Goal: Task Accomplishment & Management: Use online tool/utility

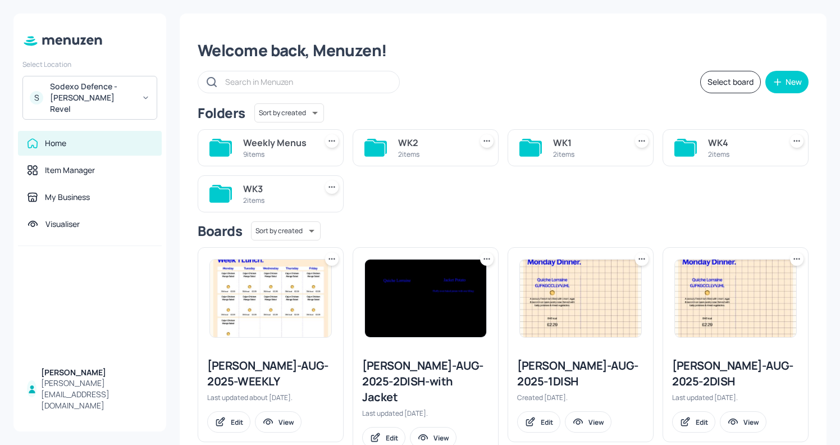
click at [85, 102] on div "Sodexo Defence - [PERSON_NAME] Revel" at bounding box center [92, 98] width 85 height 34
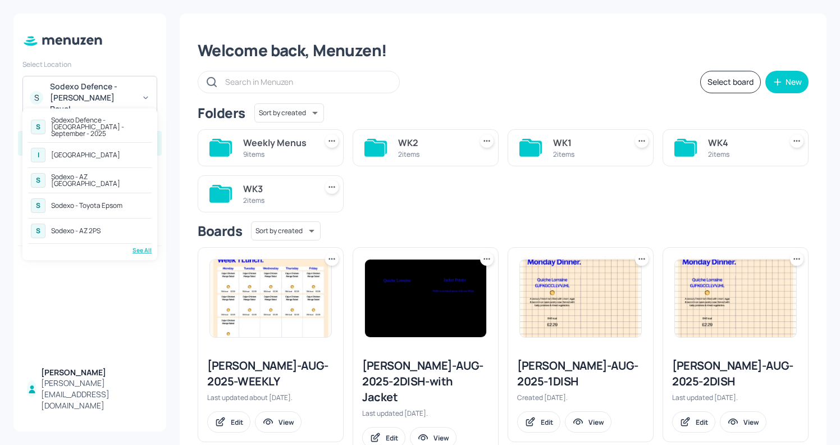
click at [141, 246] on div "See All" at bounding box center [90, 250] width 124 height 8
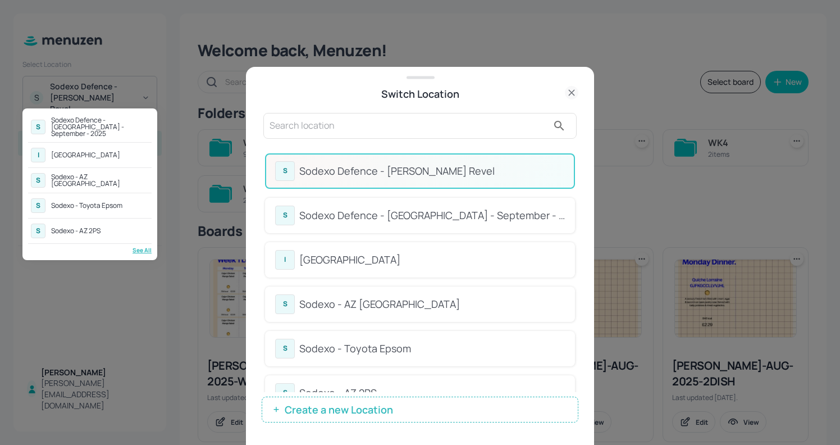
click at [106, 224] on div "S Sodexo - AZ 2PS" at bounding box center [90, 231] width 124 height 20
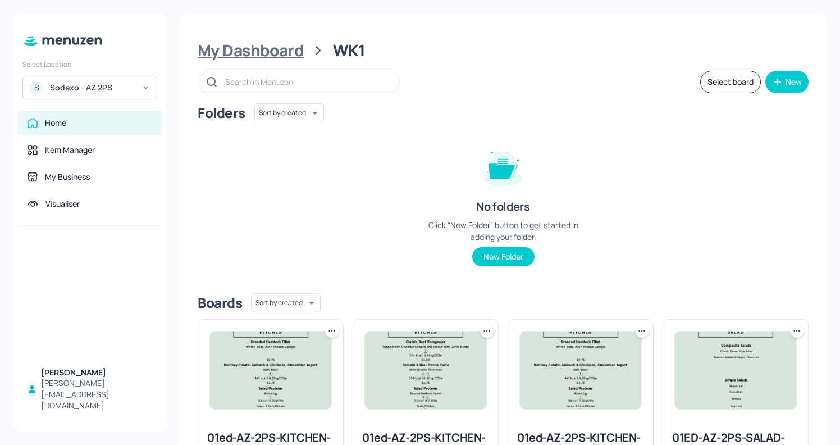
click at [250, 61] on div "My Dashboard" at bounding box center [251, 50] width 106 height 20
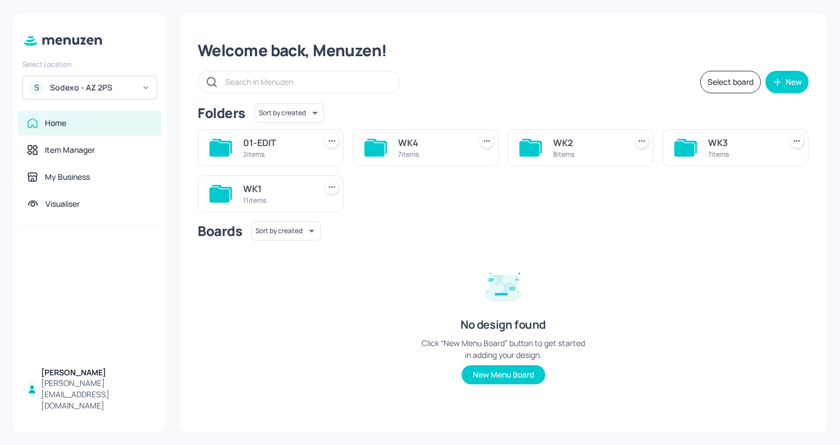
click at [76, 81] on div "S Sodexo - AZ 2PS" at bounding box center [89, 88] width 135 height 24
click at [416, 66] on div at bounding box center [420, 222] width 840 height 445
click at [271, 202] on div "11 items" at bounding box center [277, 200] width 68 height 10
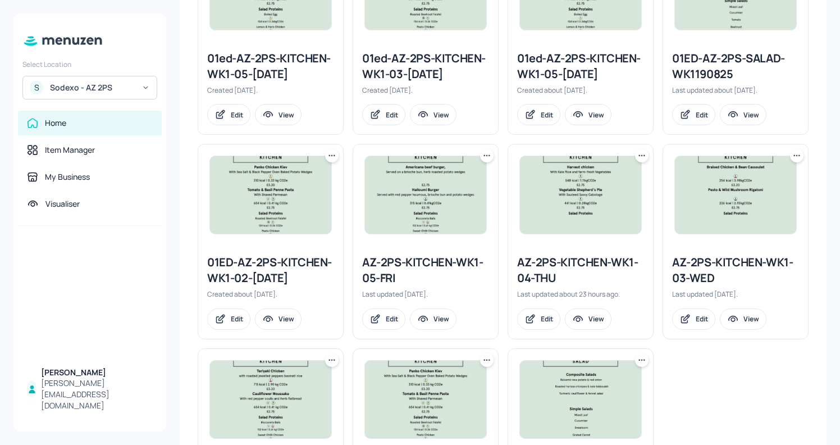
scroll to position [377, 0]
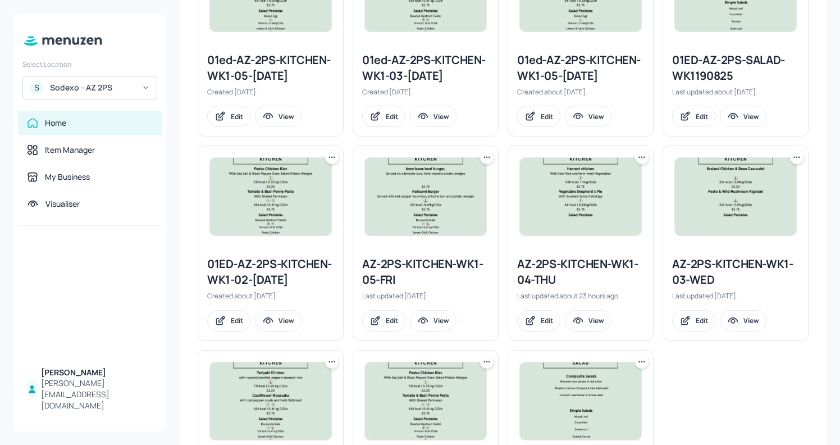
click at [382, 269] on div "AZ-2PS-KITCHEN-WK1-05-FRI" at bounding box center [425, 271] width 127 height 31
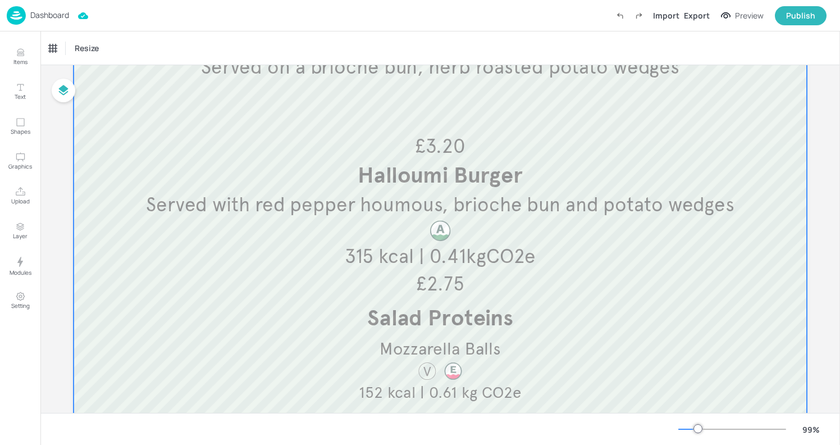
scroll to position [189, 0]
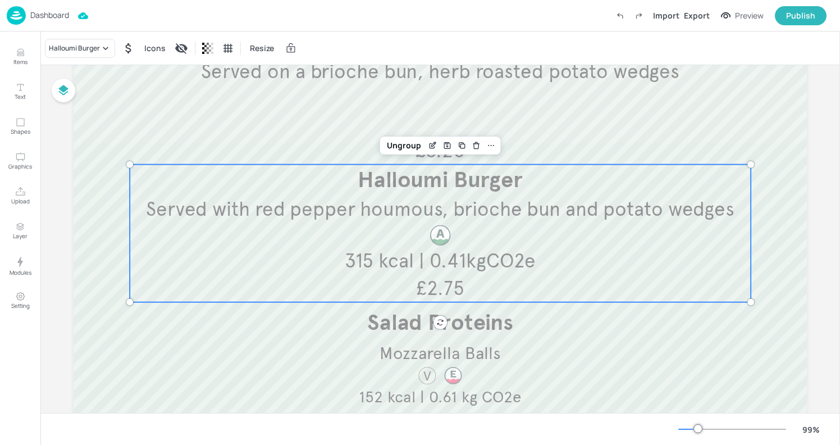
click at [218, 223] on div "Halloumi Burger Served with red pepper houmous, brioche bun and potato wedges £…" at bounding box center [440, 233] width 621 height 138
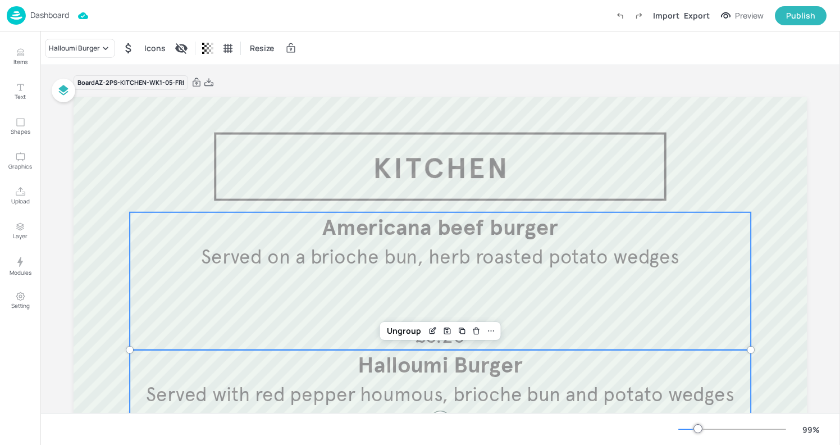
scroll to position [0, 0]
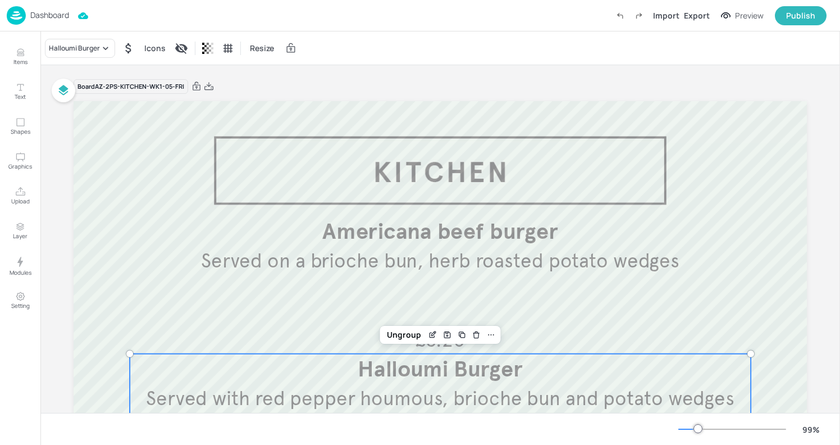
click at [16, 11] on img at bounding box center [16, 15] width 19 height 19
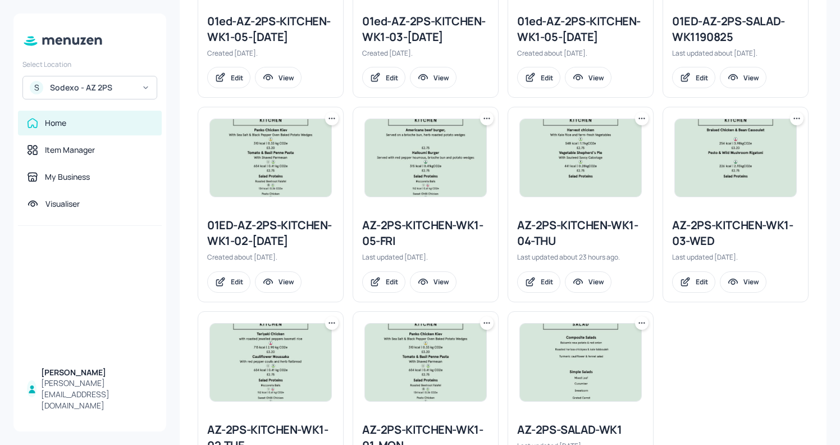
scroll to position [412, 0]
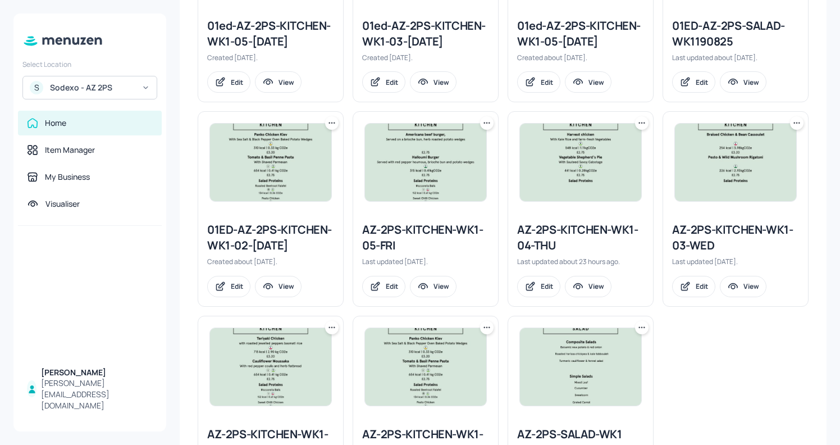
click at [485, 129] on div at bounding box center [486, 122] width 13 height 13
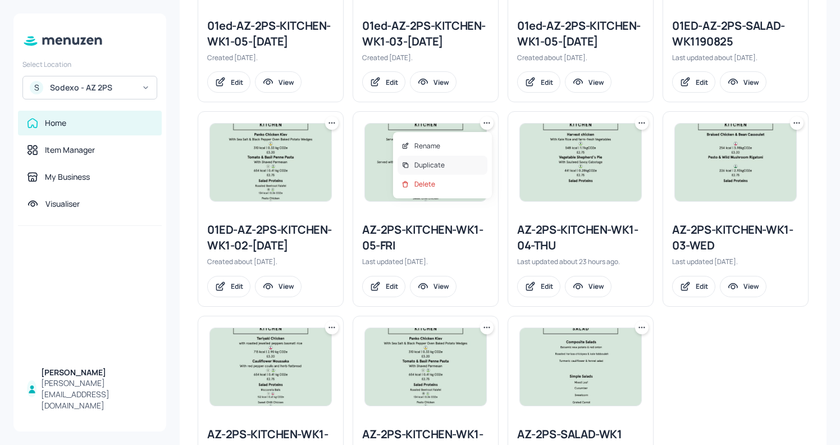
click at [428, 160] on p "Duplicate" at bounding box center [429, 165] width 30 height 10
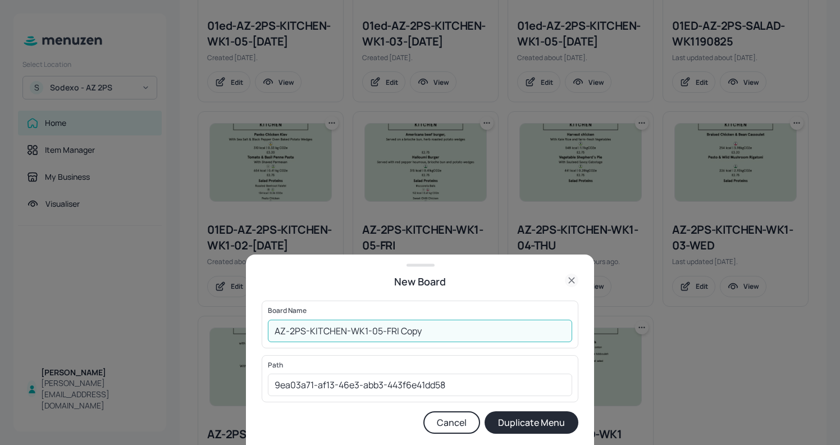
click at [273, 330] on input "AZ-2PS-KITCHEN-WK1-05-FRI Copy" at bounding box center [420, 330] width 304 height 22
click at [444, 331] on input "01EDAZ-2PS-KITCHEN-WK1-05-FRI Copy" at bounding box center [420, 330] width 304 height 22
type input "01EDAZ-2PS-KITCHEN-WK1-05-FRI101025"
click at [524, 423] on button "Duplicate Menu" at bounding box center [532, 422] width 94 height 22
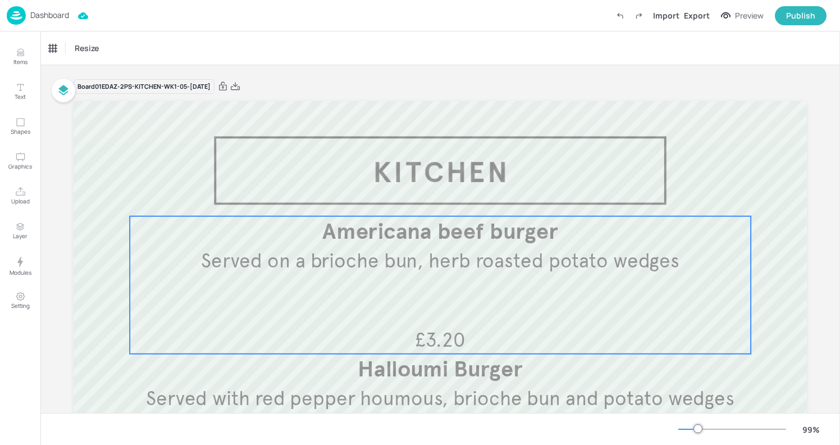
click at [293, 252] on span "Served on a brioche bun, herb roasted potato wedges" at bounding box center [440, 260] width 478 height 25
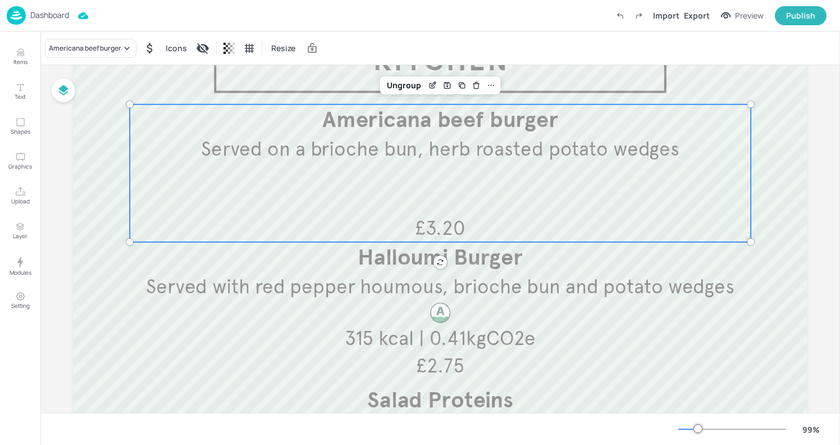
scroll to position [113, 0]
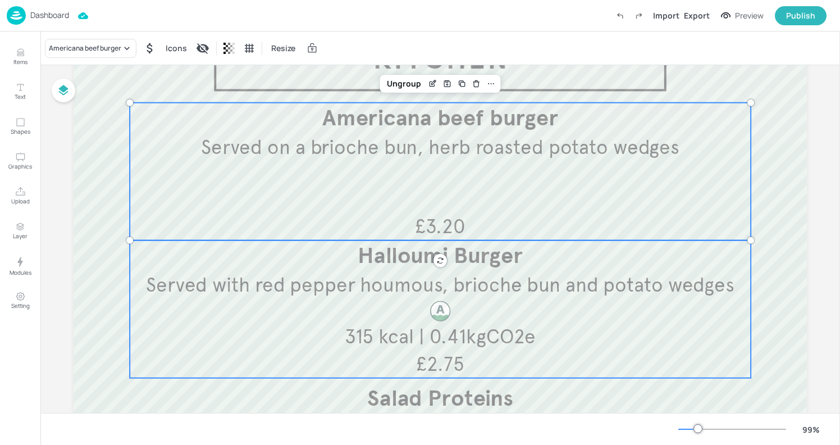
click at [290, 342] on div "Halloumi Burger Served with red pepper houmous, brioche bun and potato wedges £…" at bounding box center [440, 309] width 621 height 138
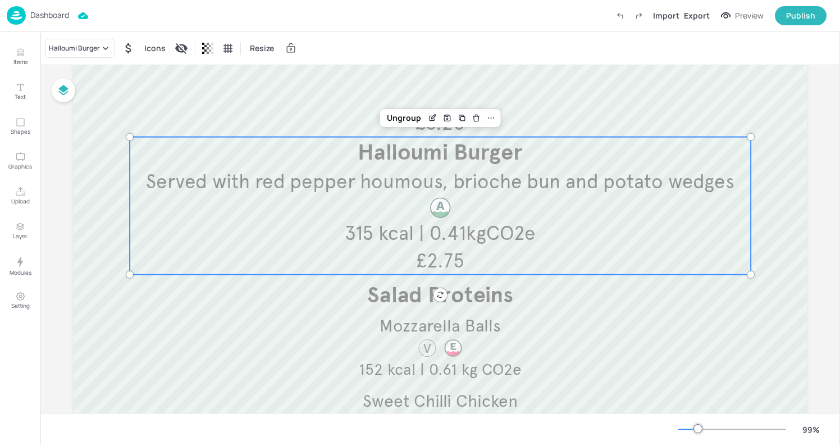
scroll to position [202, 0]
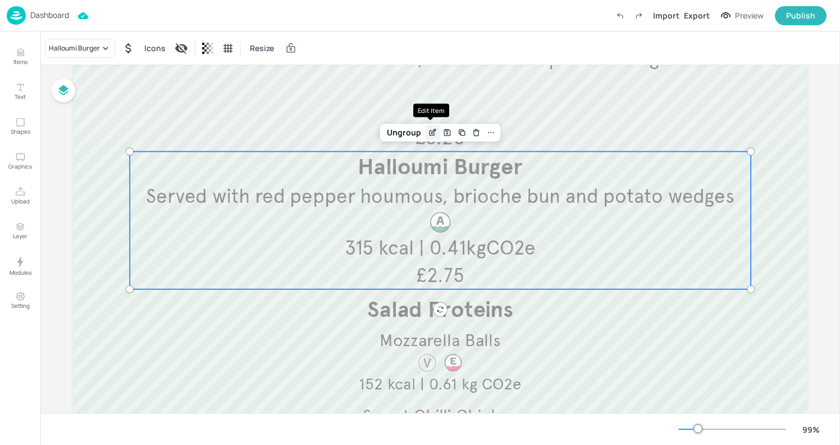
click at [428, 129] on icon "Edit Item" at bounding box center [433, 132] width 10 height 9
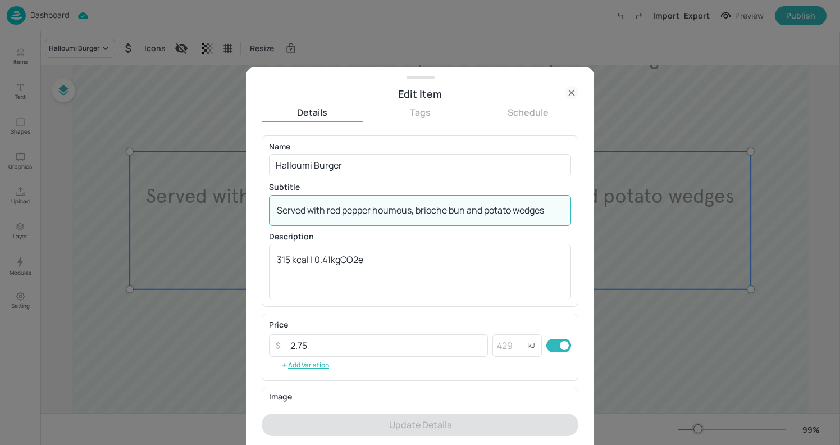
drag, startPoint x: 372, startPoint y: 211, endPoint x: 326, endPoint y: 208, distance: 45.6
click at [326, 208] on textarea "Served with red pepper houmous, brioche bun and potato wedges" at bounding box center [420, 210] width 286 height 12
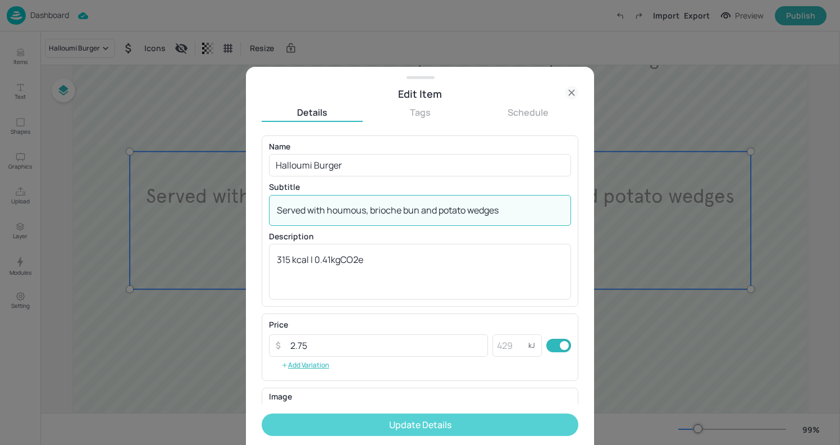
type textarea "Served with houmous, brioche bun and potato wedges"
click at [525, 424] on button "Update Details" at bounding box center [420, 424] width 317 height 22
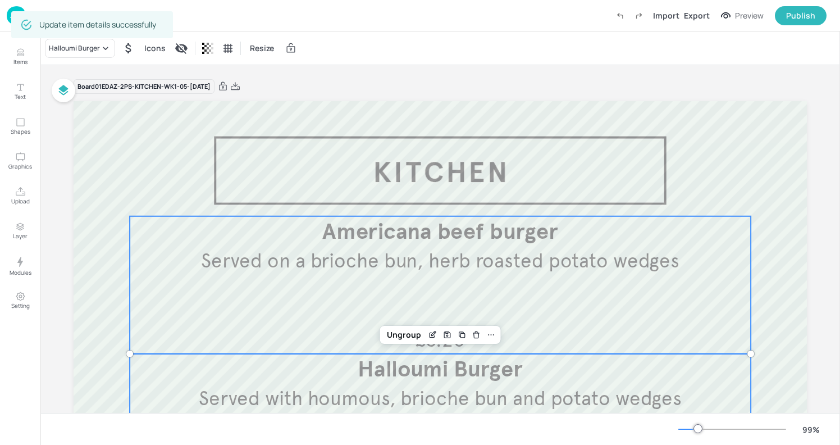
click at [379, 255] on span "Served on a brioche bun, herb roasted potato wedges" at bounding box center [440, 260] width 478 height 25
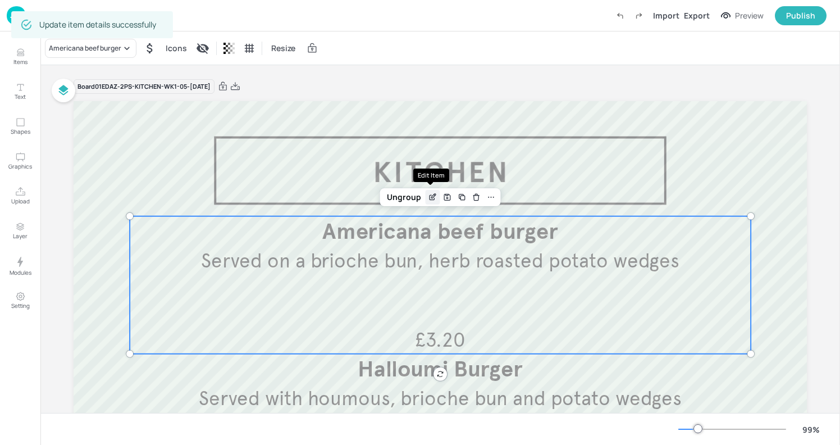
click at [431, 191] on div "Edit Item" at bounding box center [433, 197] width 15 height 15
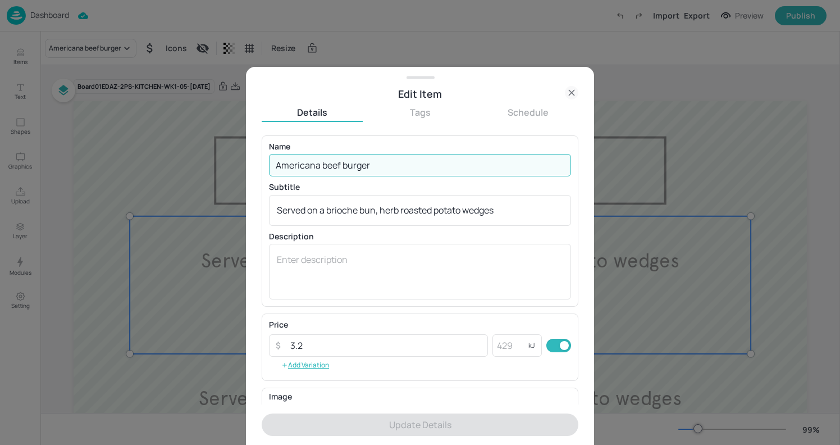
drag, startPoint x: 321, startPoint y: 167, endPoint x: 197, endPoint y: 172, distance: 124.2
click at [197, 172] on div "Edit Item Details Tags Schedule Name Americana beef burger ​ Subtitle Served on…" at bounding box center [420, 222] width 840 height 445
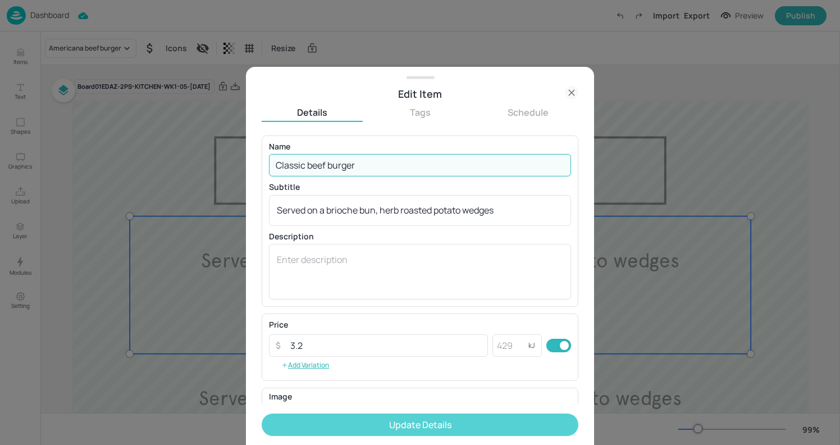
type input "Classic beef burger"
click at [400, 423] on button "Update Details" at bounding box center [420, 424] width 317 height 22
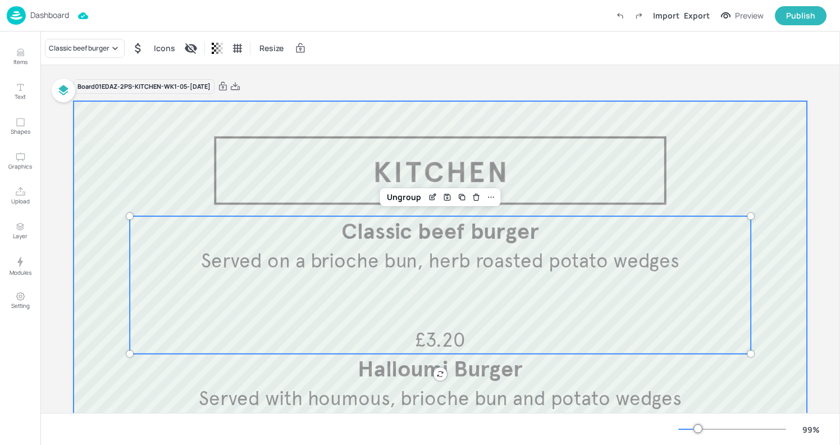
click at [377, 116] on div at bounding box center [440, 402] width 733 height 602
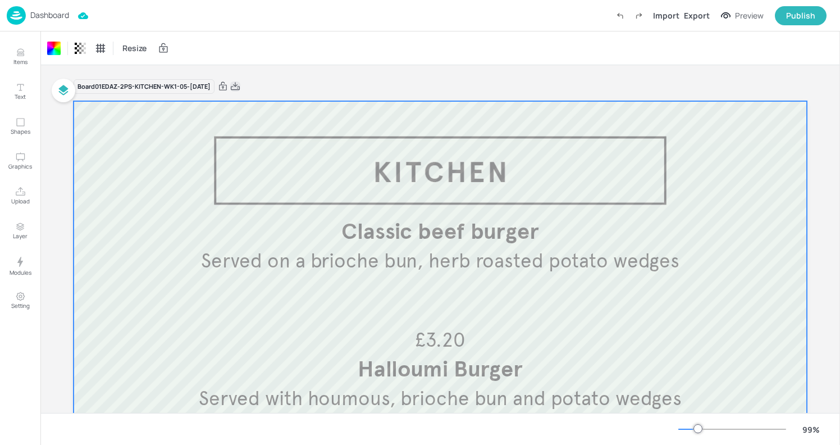
click at [240, 85] on icon at bounding box center [235, 86] width 10 height 11
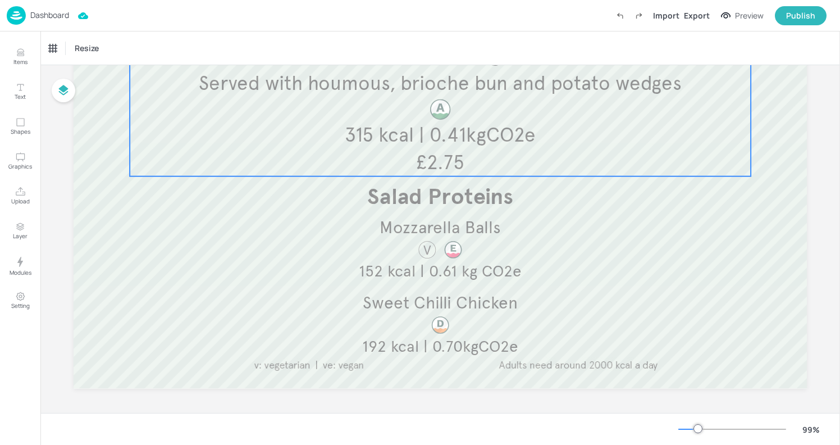
scroll to position [318, 0]
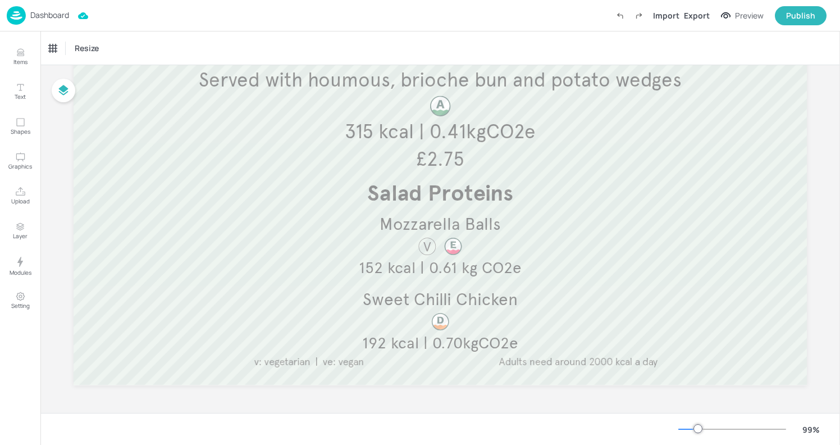
click at [11, 13] on img at bounding box center [16, 15] width 19 height 19
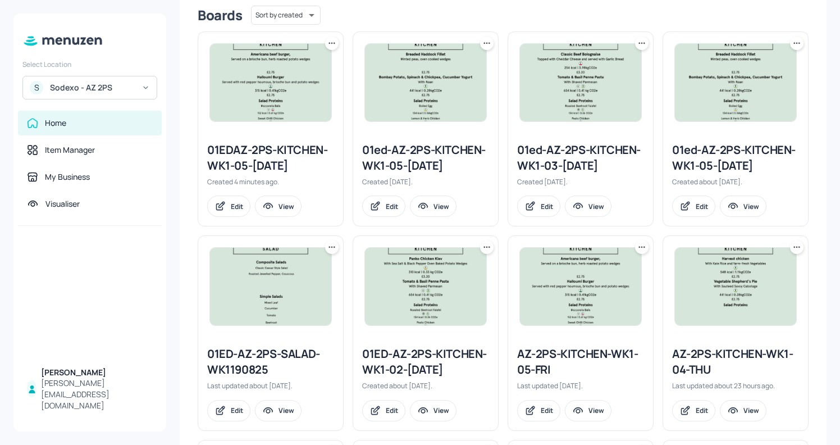
scroll to position [305, 0]
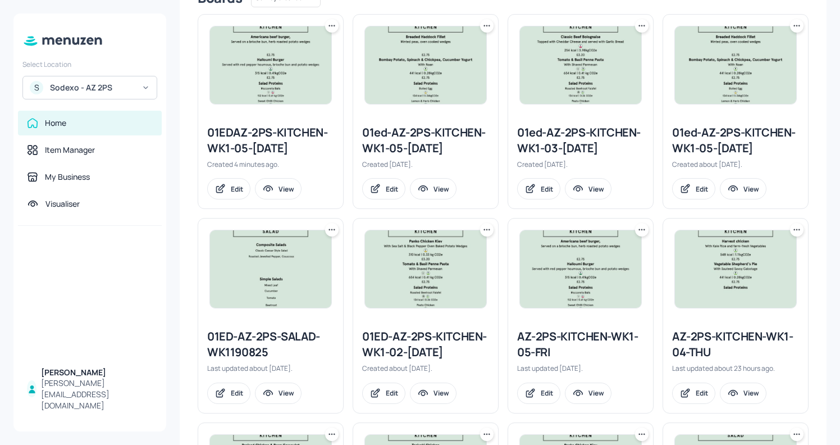
click at [121, 86] on div "Sodexo - AZ 2PS" at bounding box center [92, 87] width 85 height 11
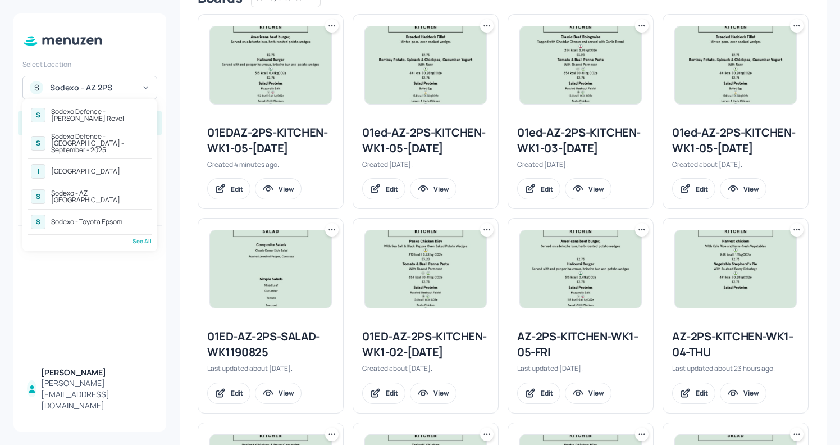
click at [138, 237] on div "See All" at bounding box center [90, 241] width 124 height 8
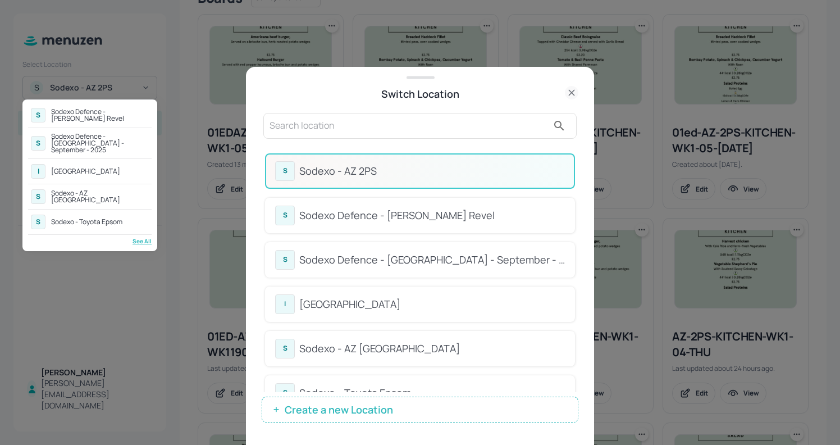
drag, startPoint x: 575, startPoint y: 192, endPoint x: 574, endPoint y: 217, distance: 24.7
click at [574, 217] on div at bounding box center [420, 222] width 840 height 445
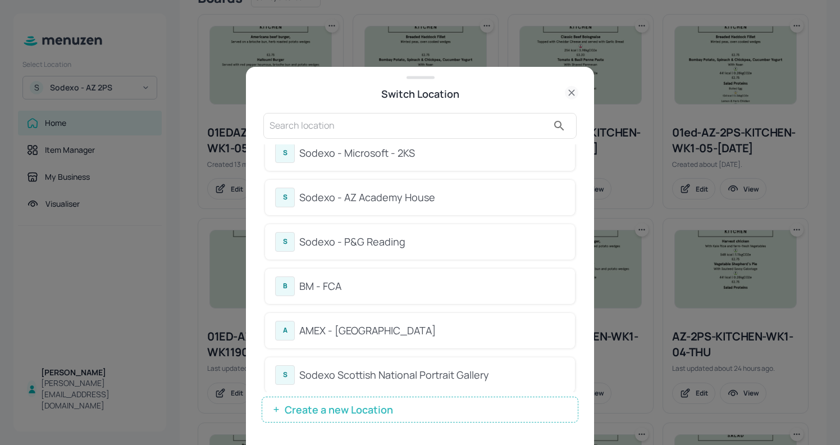
scroll to position [648, 0]
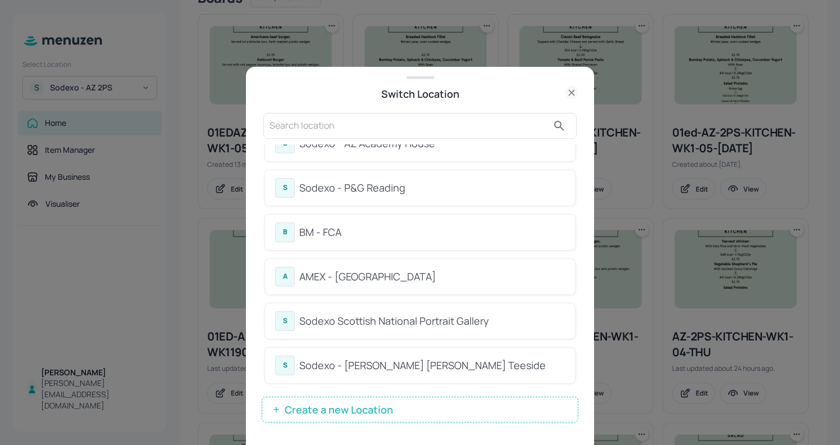
click at [351, 132] on input "text" at bounding box center [408, 126] width 278 height 18
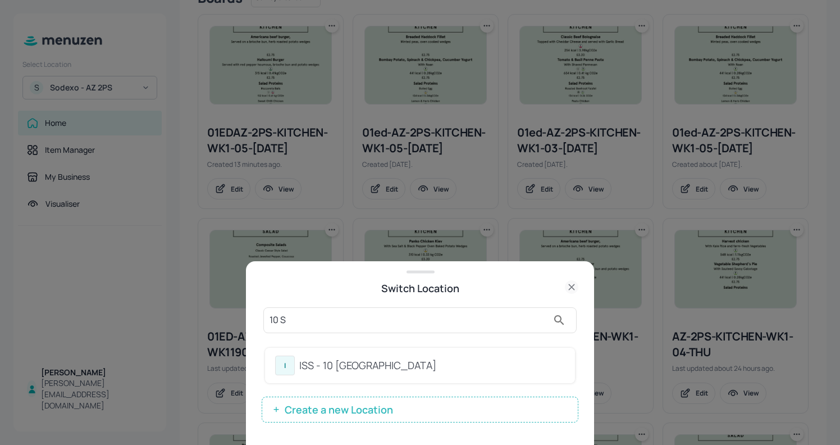
type input "10 S"
click at [395, 364] on div "ISS - 10 [GEOGRAPHIC_DATA]" at bounding box center [432, 365] width 266 height 15
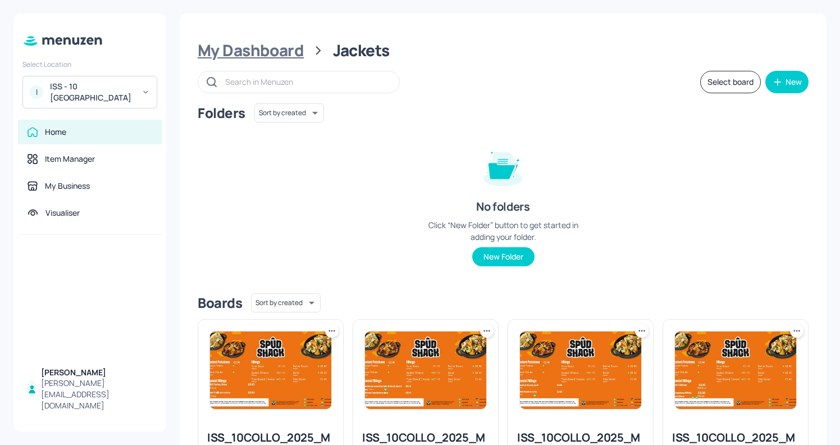
click at [257, 50] on div "My Dashboard" at bounding box center [251, 50] width 106 height 20
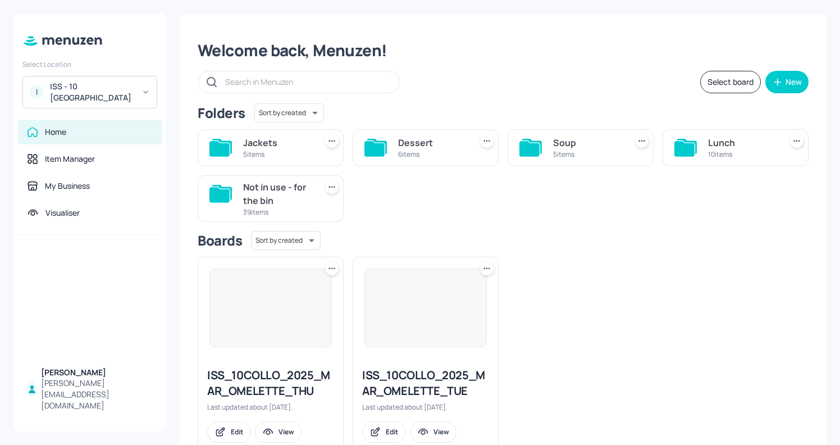
scroll to position [18, 0]
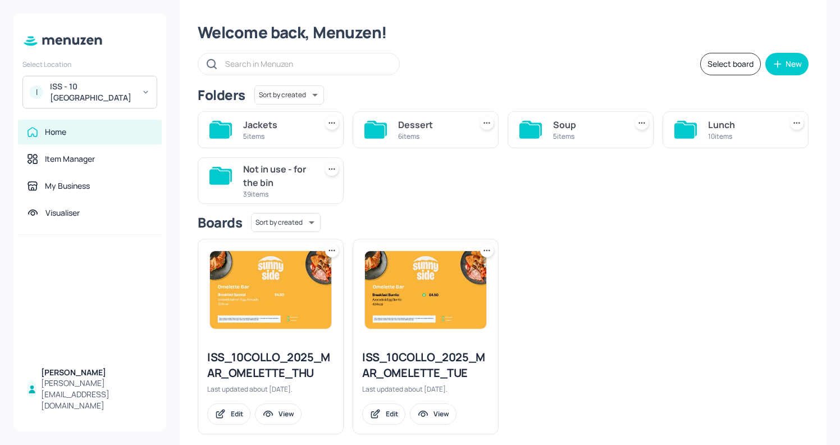
click at [570, 121] on div "Soup" at bounding box center [587, 124] width 68 height 13
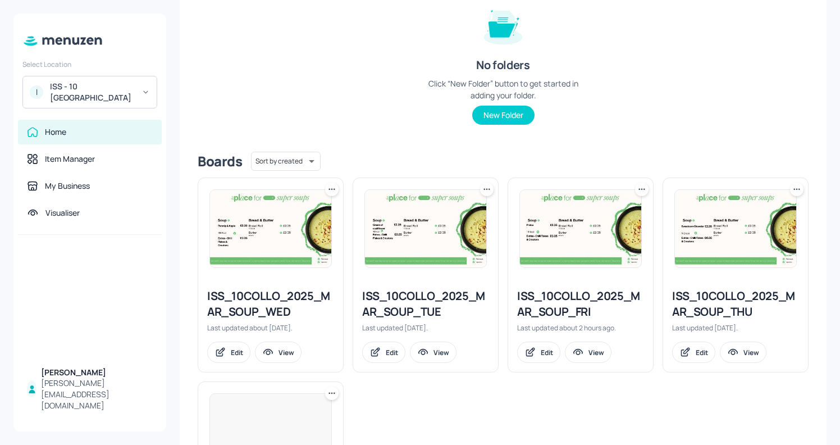
scroll to position [145, 0]
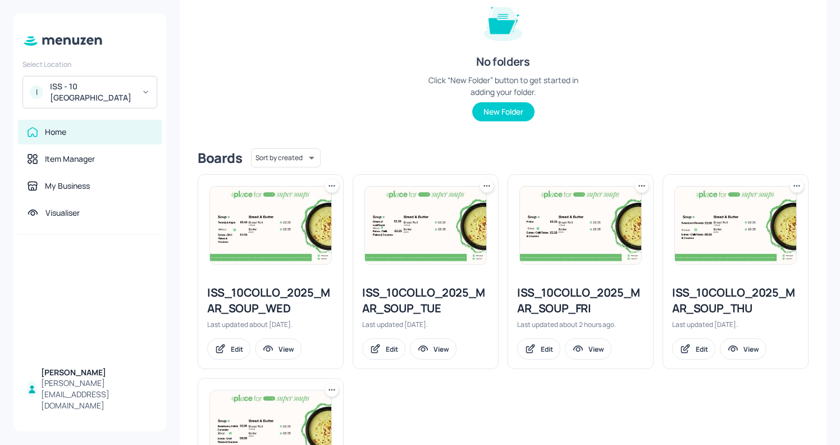
click at [553, 307] on div "ISS_10COLLO_2025_MAR_SOUP_FRI" at bounding box center [580, 300] width 127 height 31
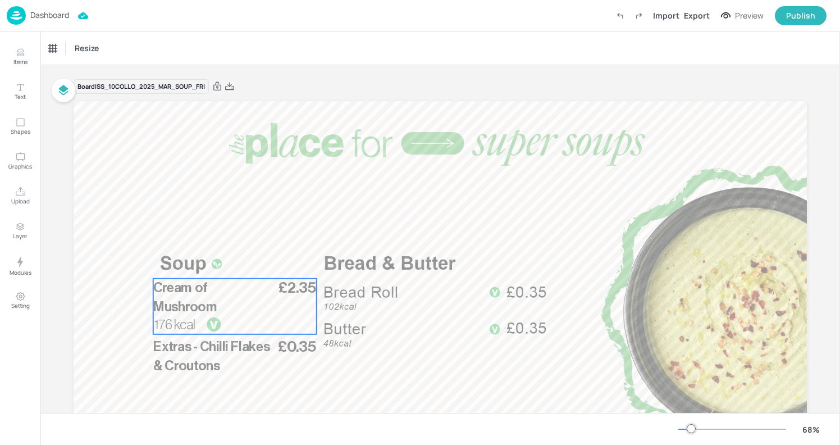
click at [278, 287] on span "£2.35" at bounding box center [297, 287] width 38 height 15
click at [226, 259] on icon "Edit Item" at bounding box center [228, 258] width 4 height 4
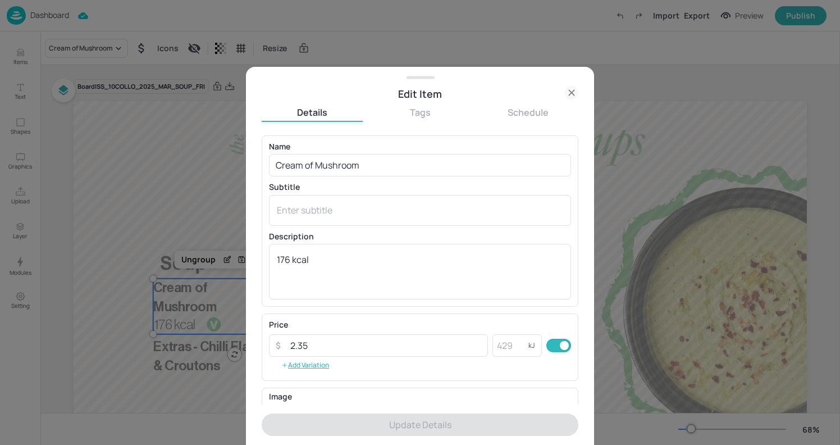
click at [207, 216] on div at bounding box center [420, 222] width 840 height 445
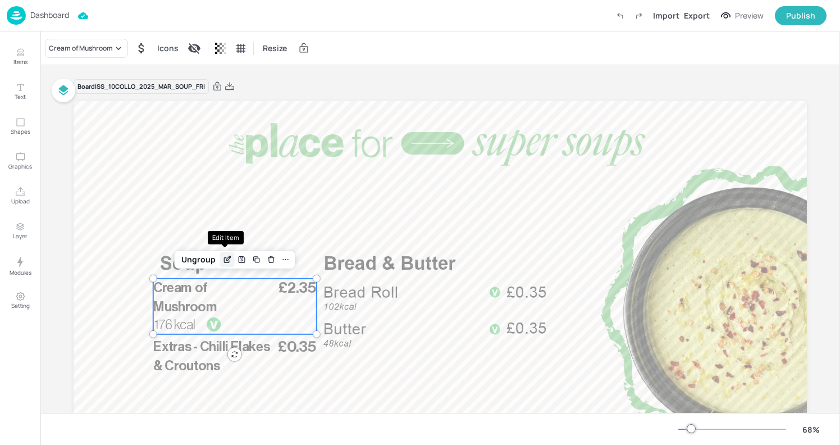
click at [222, 259] on icon "Edit Item" at bounding box center [227, 259] width 10 height 9
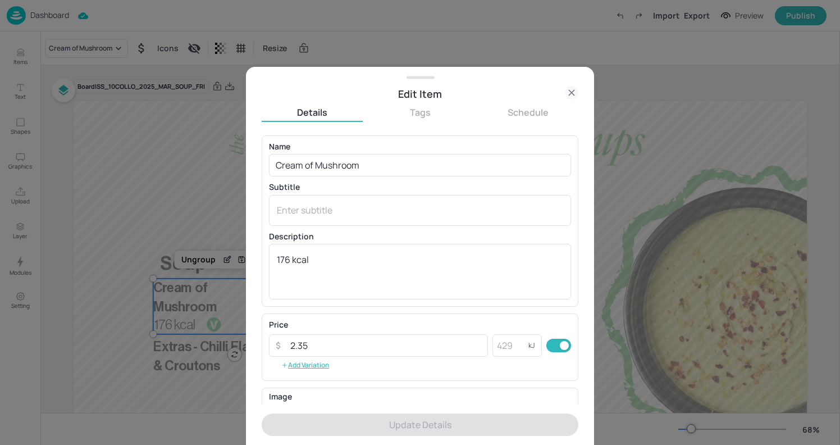
click at [127, 196] on div at bounding box center [420, 222] width 840 height 445
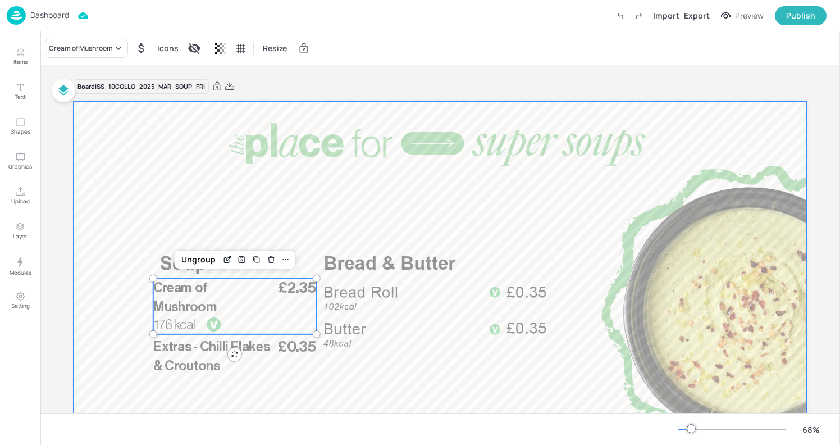
click at [127, 196] on div at bounding box center [440, 307] width 733 height 413
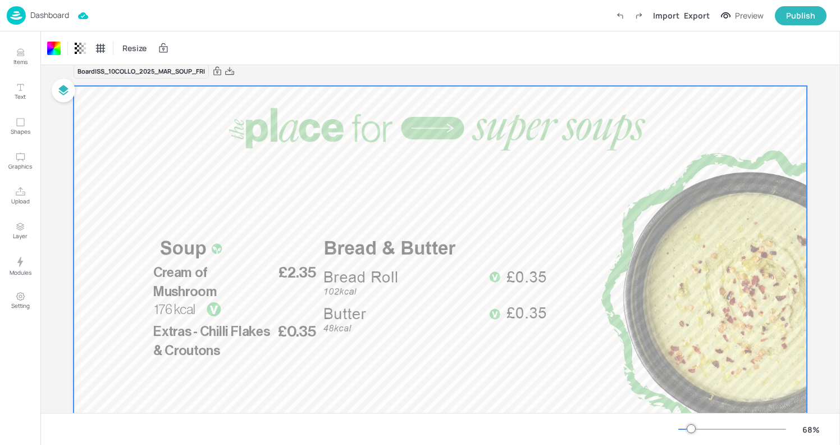
scroll to position [13, 0]
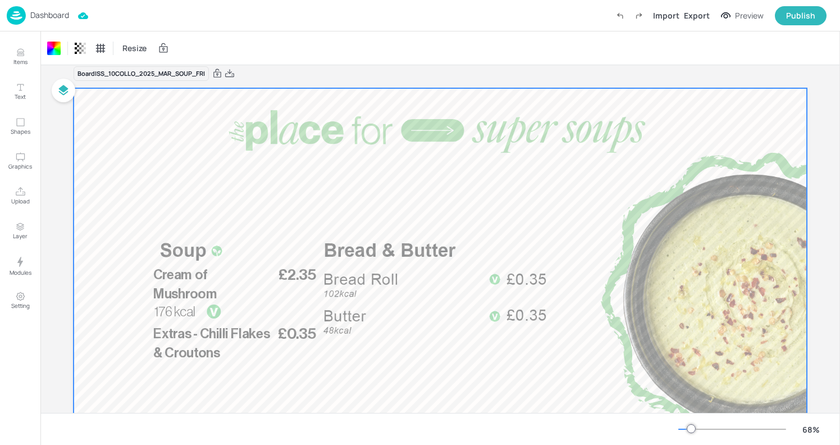
click at [49, 19] on p "Dashboard" at bounding box center [49, 15] width 39 height 8
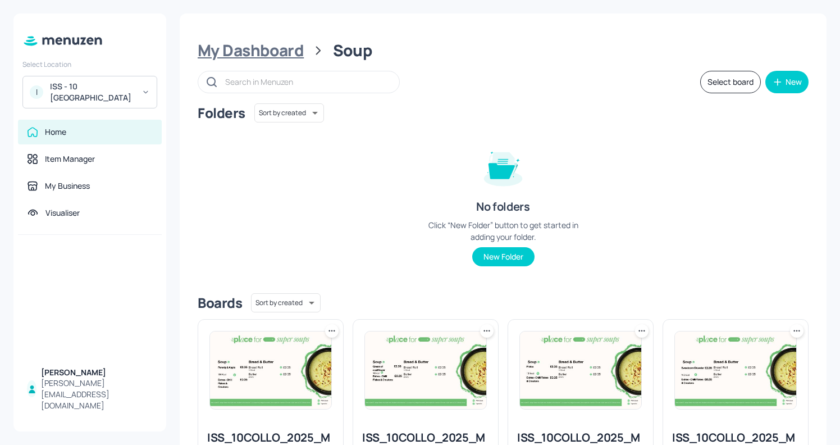
click at [247, 43] on div "My Dashboard" at bounding box center [251, 50] width 106 height 20
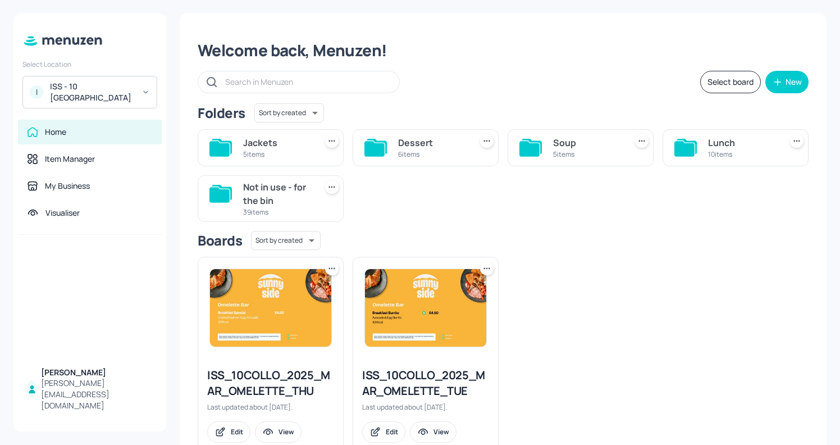
click at [297, 148] on div "Jackets" at bounding box center [277, 142] width 68 height 13
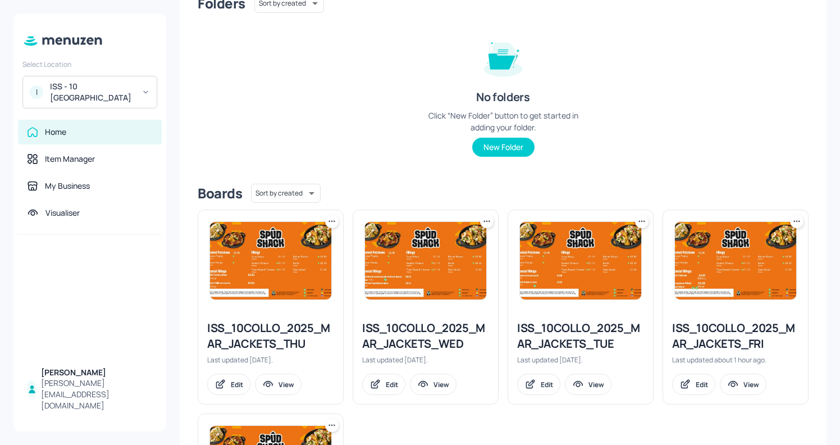
scroll to position [109, 0]
click at [719, 354] on div "ISS_10COLLO_2025_MAR_JACKETS_FRI Last updated about 1 hour ago. Edit View" at bounding box center [735, 357] width 145 height 93
click at [709, 336] on div "ISS_10COLLO_2025_MAR_JACKETS_FRI" at bounding box center [735, 335] width 127 height 31
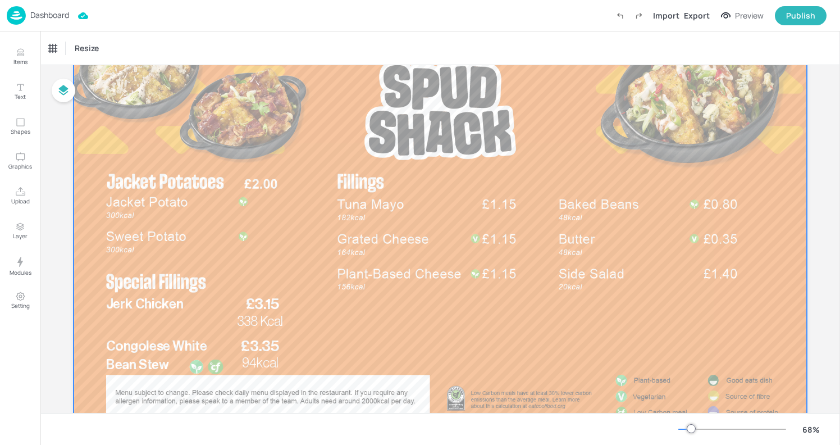
scroll to position [75, 0]
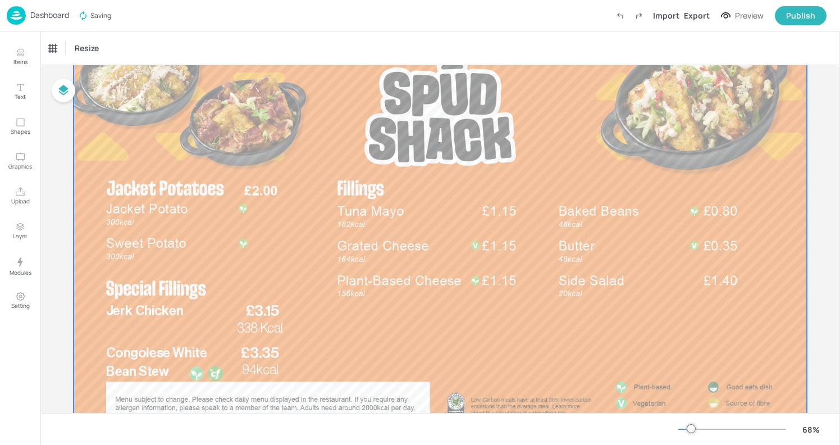
click at [176, 214] on div at bounding box center [440, 232] width 733 height 413
click at [446, 319] on div at bounding box center [440, 232] width 733 height 413
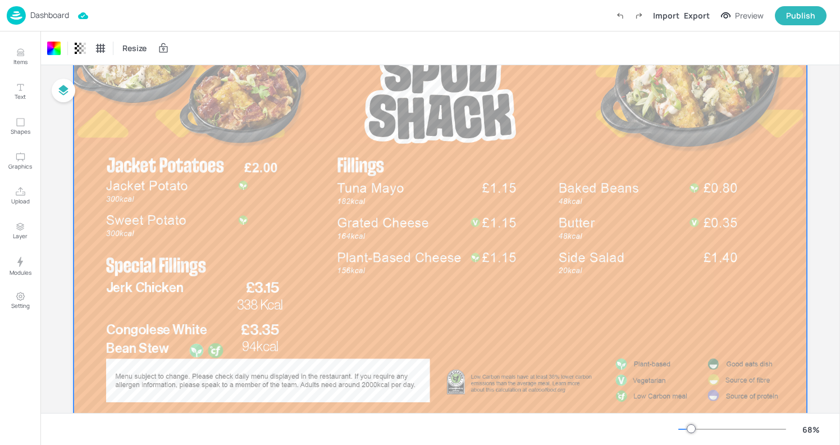
scroll to position [96, 0]
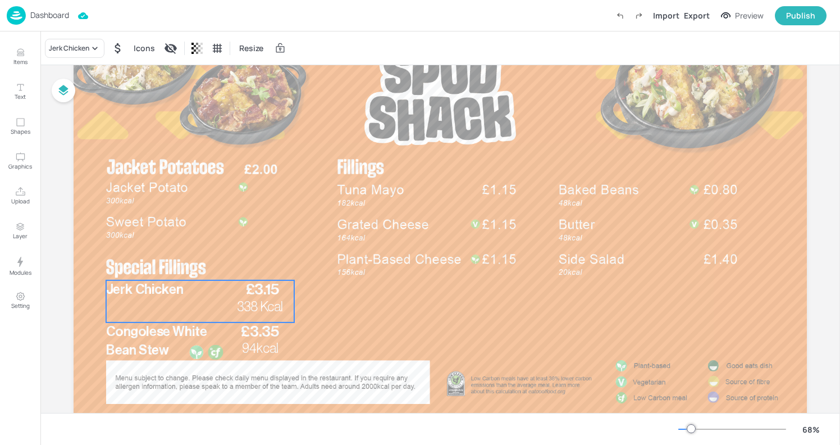
click at [186, 297] on p "Jerk Chicken" at bounding box center [171, 289] width 131 height 19
click at [194, 259] on icon "Edit Item" at bounding box center [194, 258] width 1 height 1
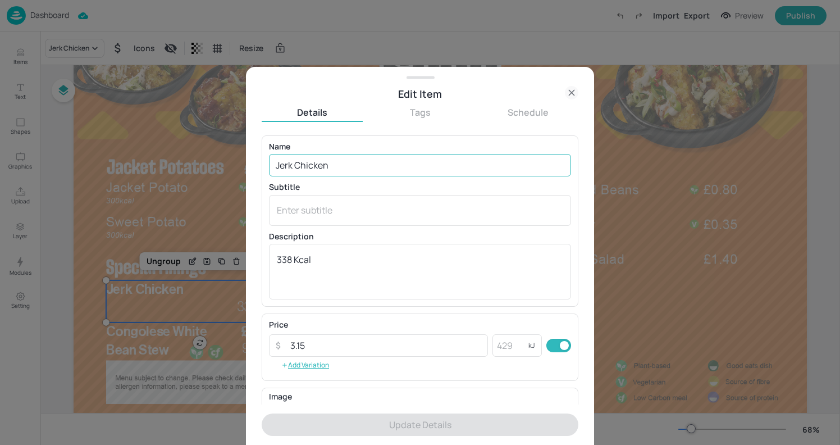
click at [340, 170] on input "Jerk Chicken" at bounding box center [420, 165] width 302 height 22
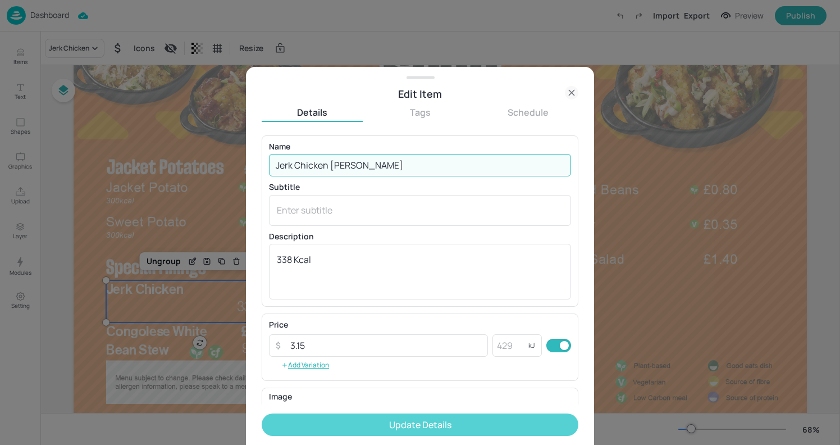
type input "Jerk Chicken [PERSON_NAME]"
click at [351, 425] on button "Update Details" at bounding box center [420, 424] width 317 height 22
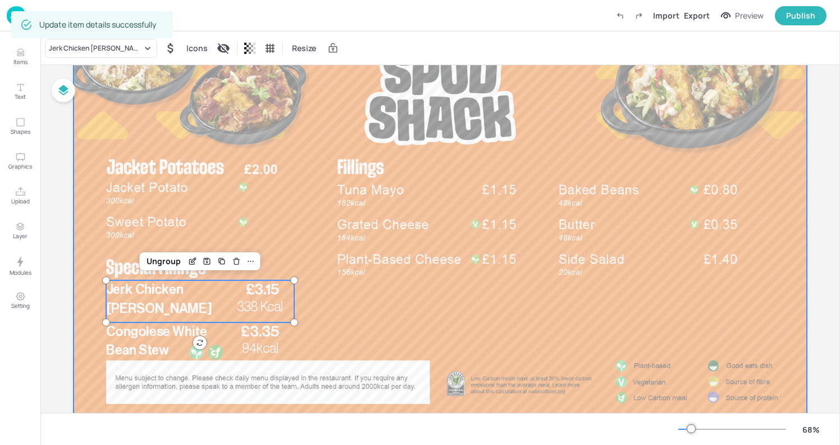
click at [159, 242] on div at bounding box center [440, 211] width 733 height 413
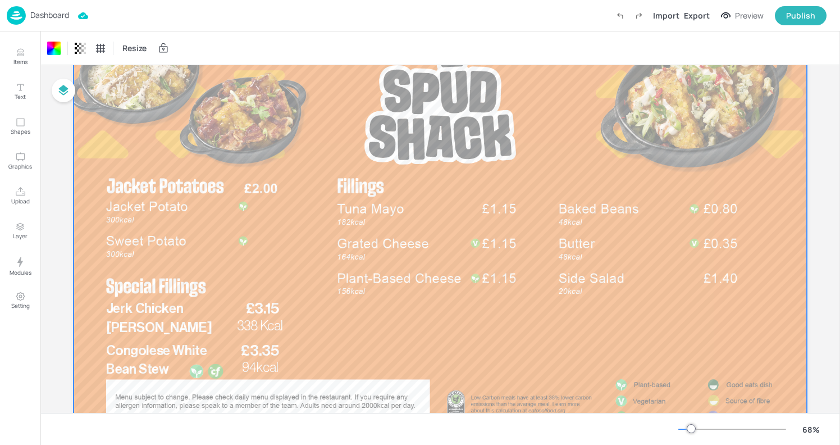
scroll to position [79, 0]
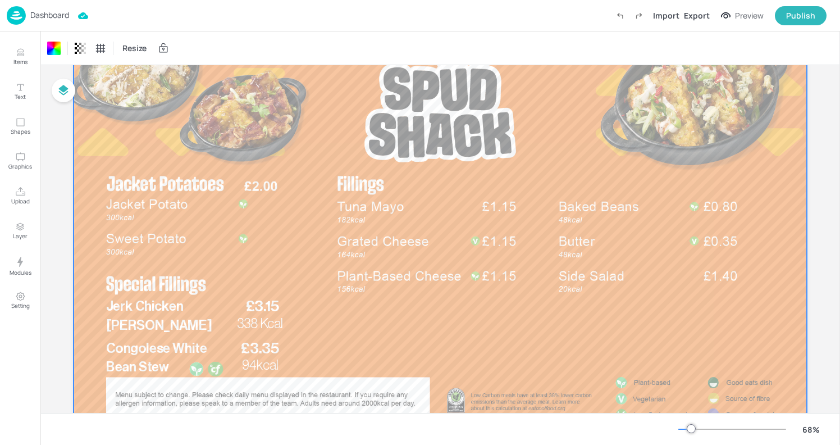
click at [358, 340] on div at bounding box center [440, 228] width 733 height 413
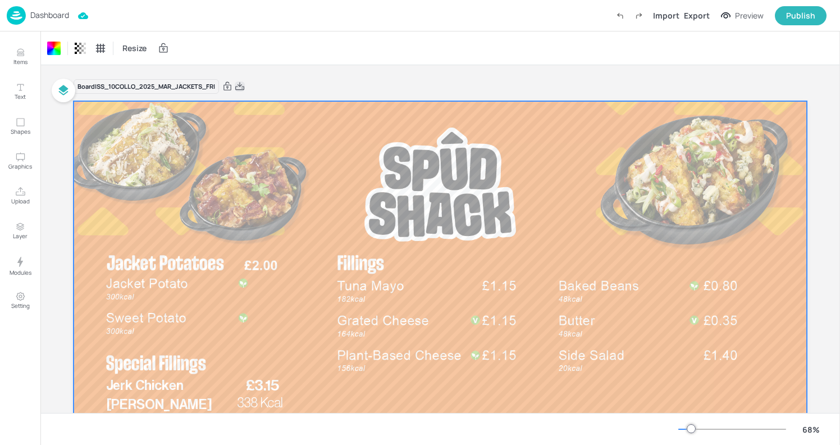
click at [241, 82] on icon at bounding box center [240, 86] width 10 height 11
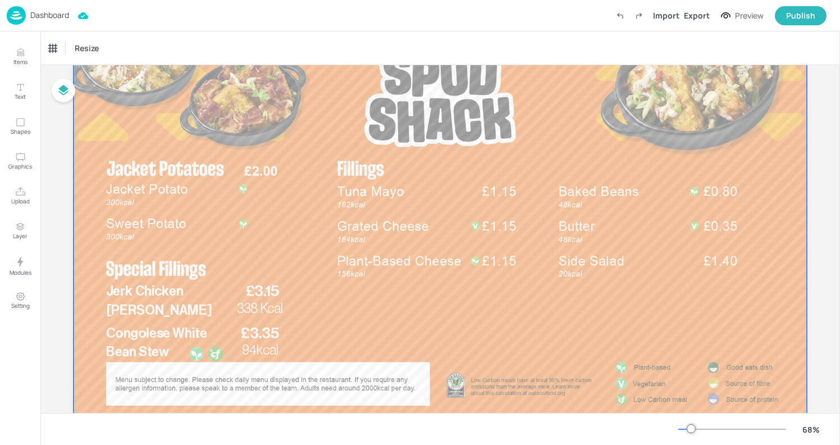
scroll to position [90, 0]
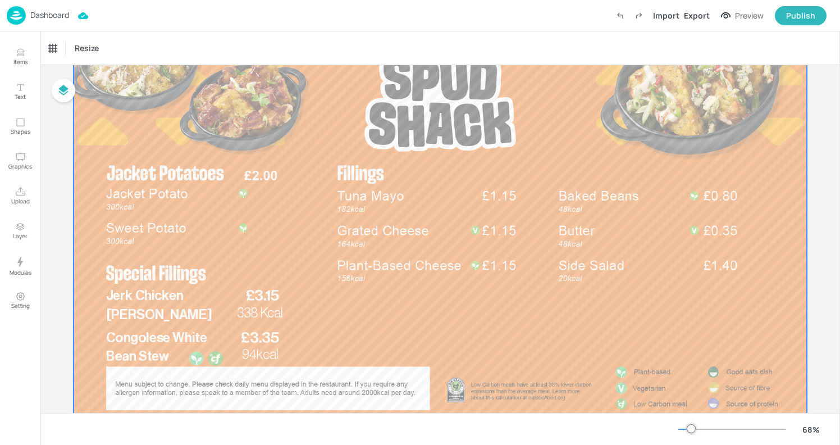
click at [345, 120] on div at bounding box center [440, 217] width 733 height 413
click at [46, 19] on p "Dashboard" at bounding box center [49, 15] width 39 height 8
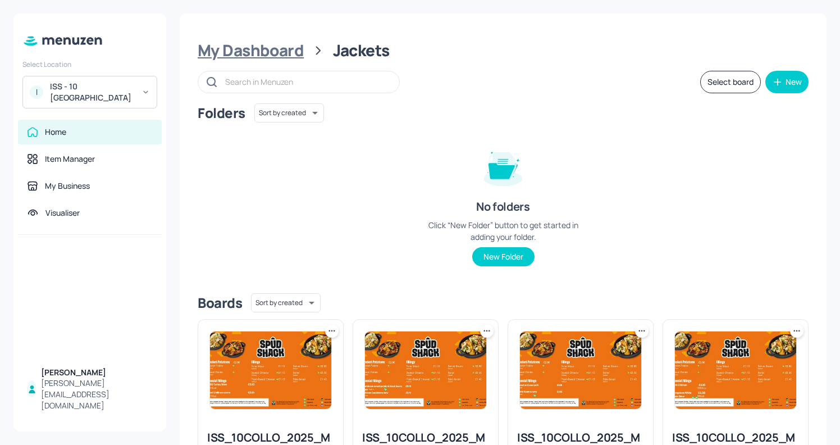
click at [202, 42] on div "My Dashboard" at bounding box center [251, 50] width 106 height 20
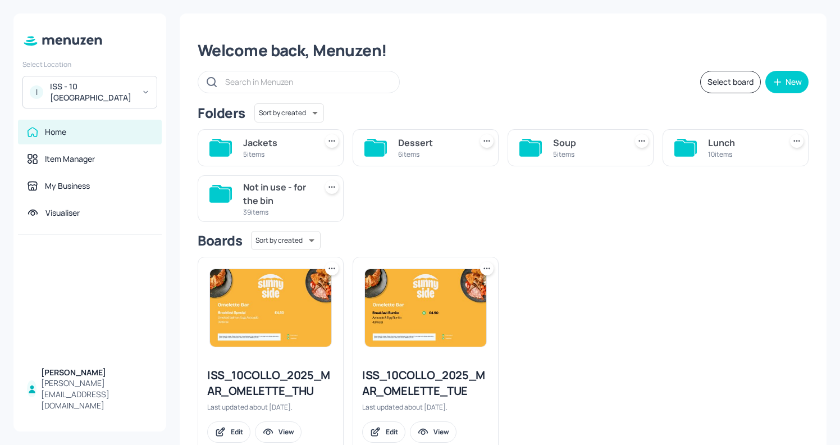
click at [715, 148] on div "Lunch" at bounding box center [742, 142] width 68 height 13
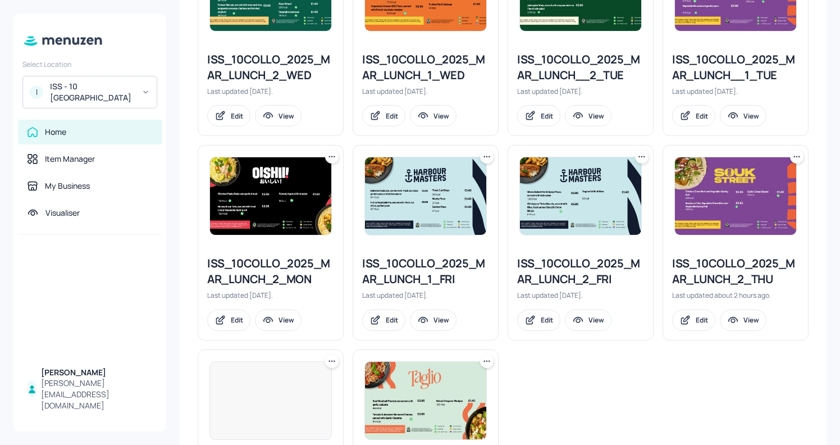
scroll to position [385, 0]
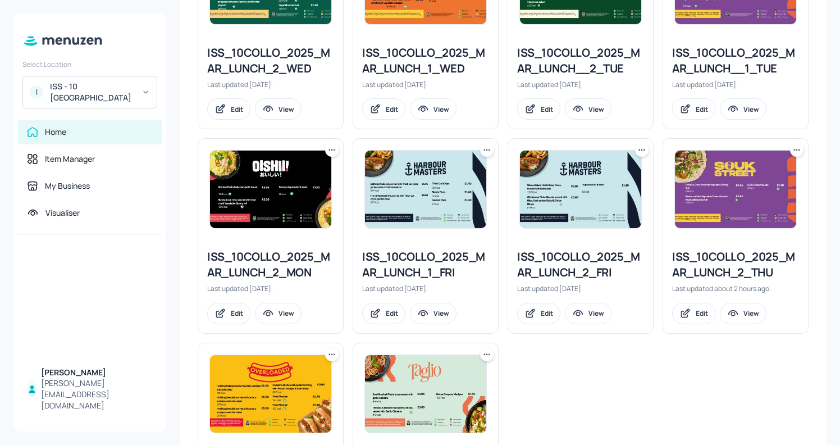
click at [471, 264] on div "ISS_10COLLO_2025_MAR_LUNCH_1_FRI" at bounding box center [425, 264] width 127 height 31
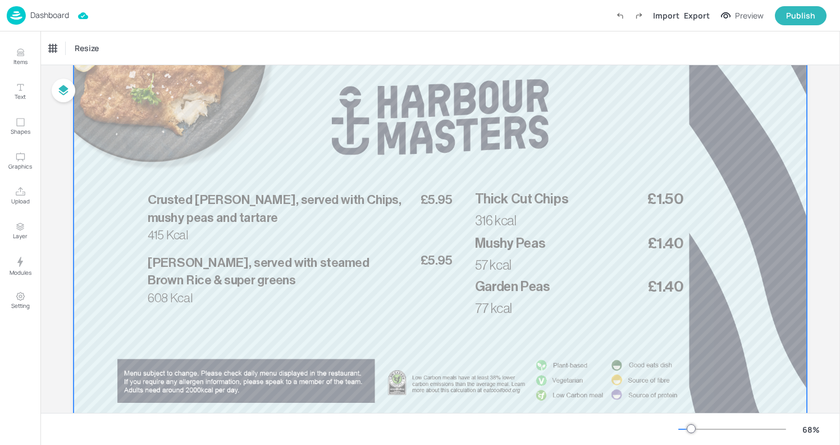
scroll to position [94, 0]
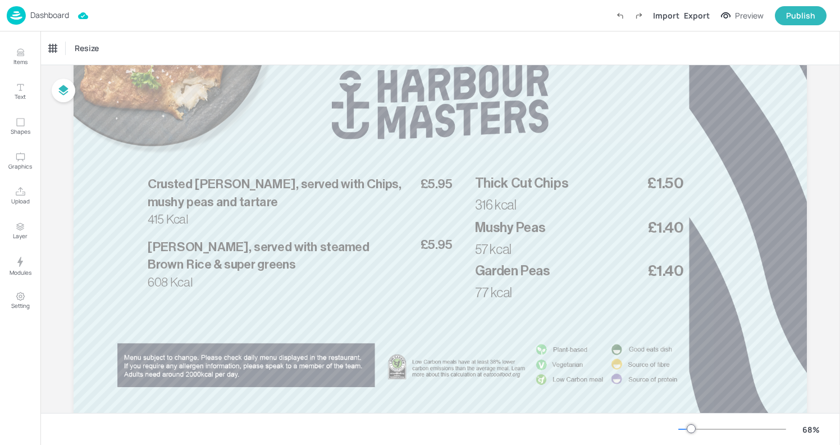
click at [16, 19] on img at bounding box center [16, 15] width 19 height 19
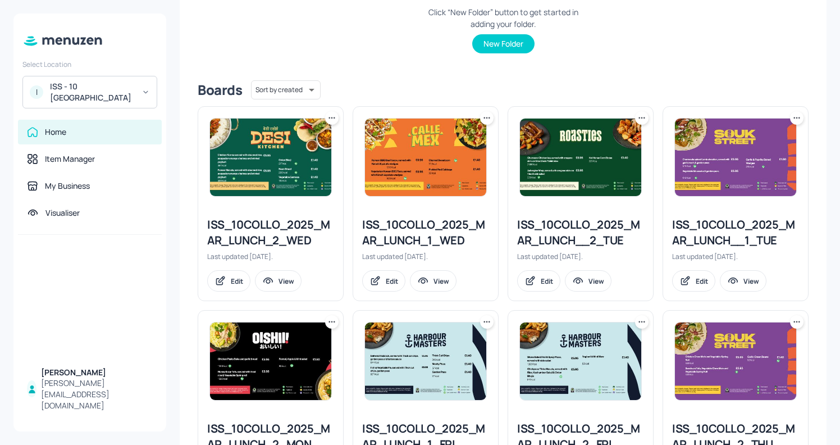
scroll to position [504, 0]
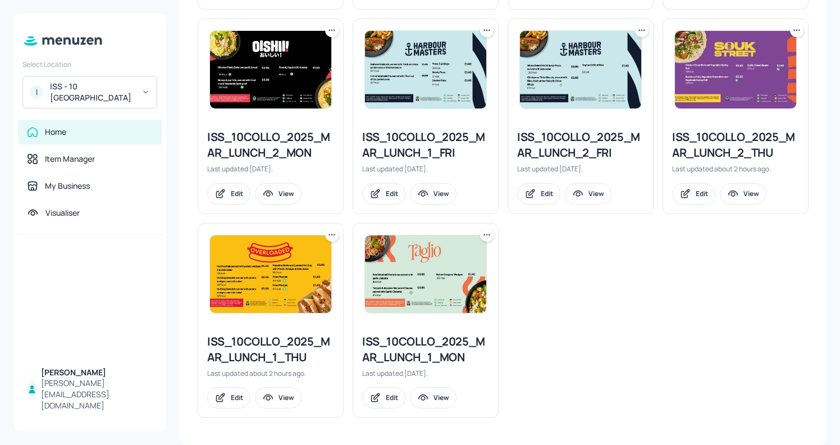
click at [553, 141] on div "ISS_10COLLO_2025_MAR_LUNCH_2_FRI" at bounding box center [580, 144] width 127 height 31
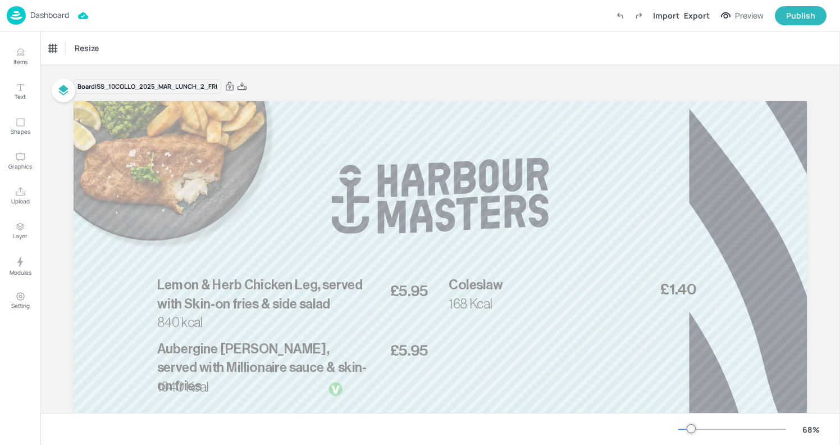
click at [21, 13] on img at bounding box center [16, 15] width 19 height 19
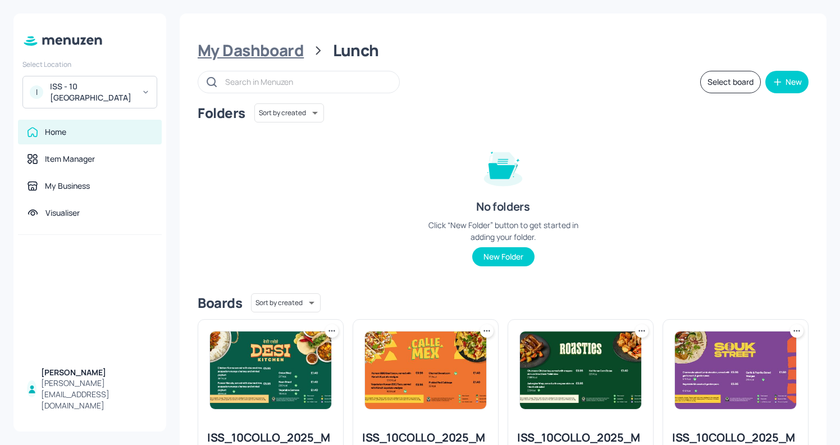
click at [262, 50] on div "My Dashboard" at bounding box center [251, 50] width 106 height 20
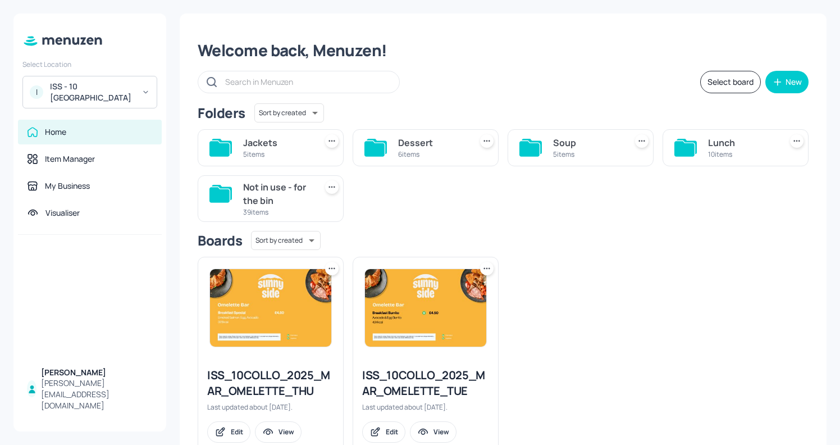
click at [711, 138] on div "Lunch" at bounding box center [742, 142] width 68 height 13
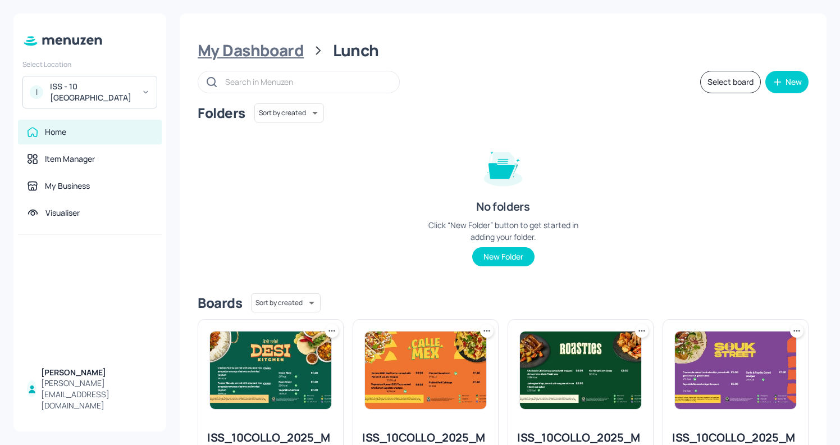
click at [270, 58] on div "My Dashboard" at bounding box center [251, 50] width 106 height 20
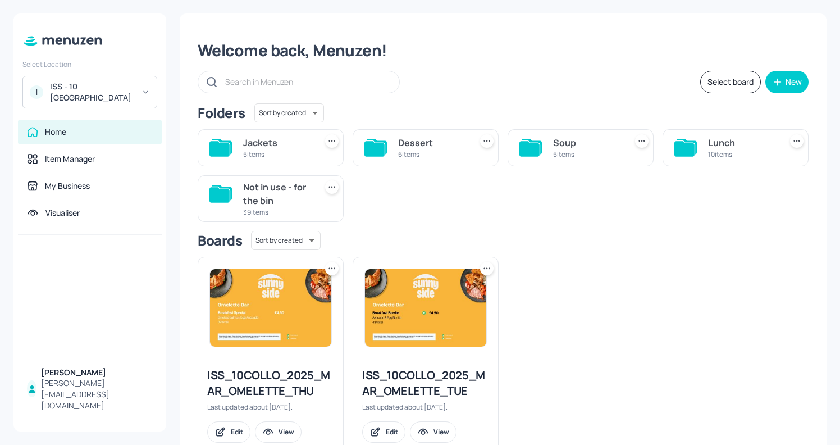
click at [246, 149] on div "5 items" at bounding box center [277, 154] width 68 height 10
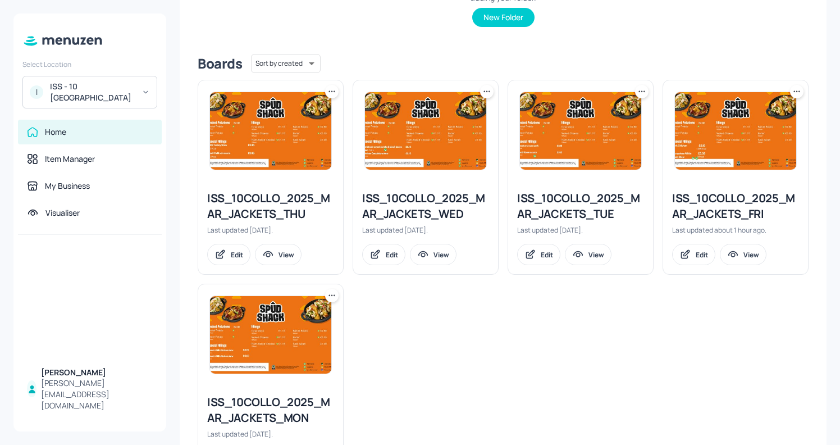
scroll to position [232, 0]
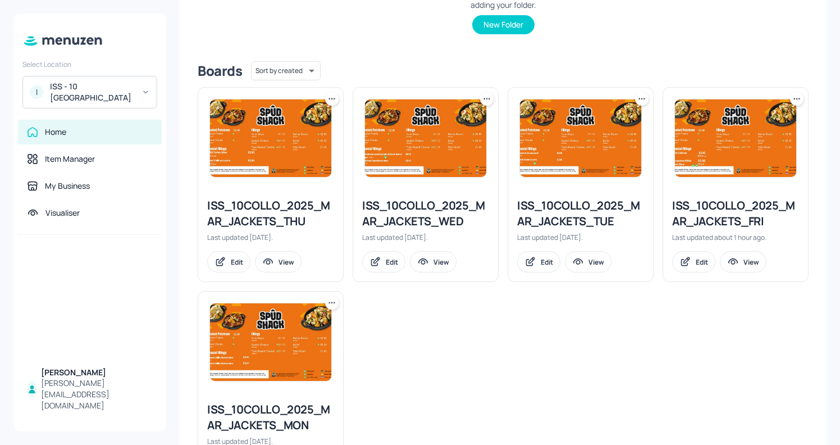
click at [740, 213] on div "ISS_10COLLO_2025_MAR_JACKETS_FRI" at bounding box center [735, 213] width 127 height 31
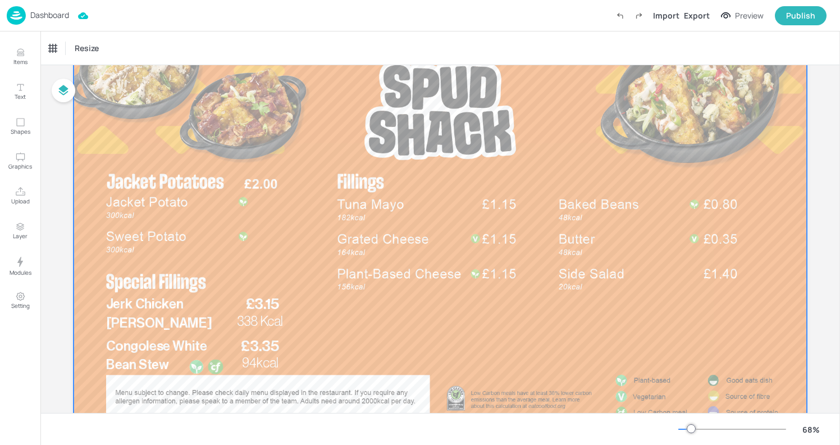
scroll to position [76, 0]
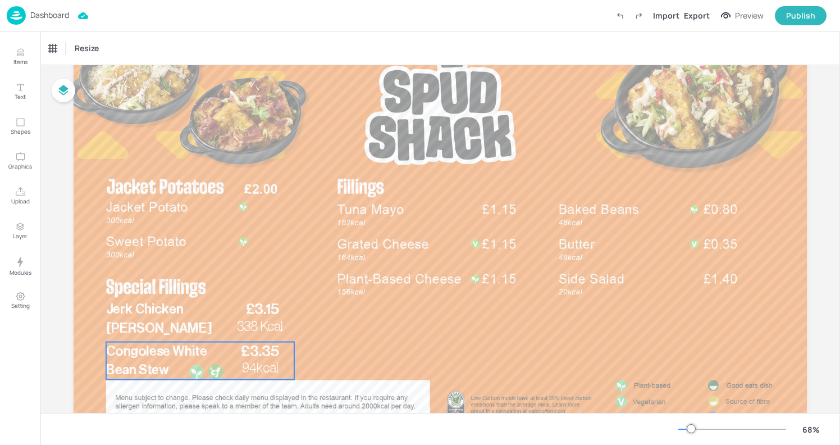
click at [150, 369] on span "Congolese White Bean Stew" at bounding box center [156, 360] width 101 height 32
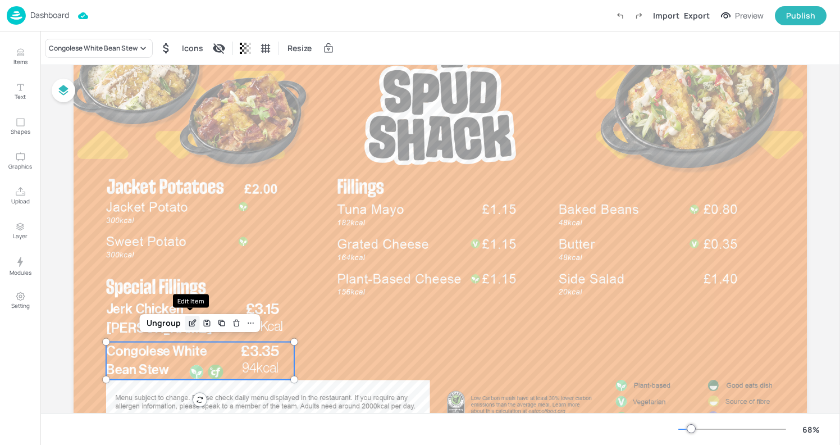
click at [191, 321] on icon "Edit Item" at bounding box center [193, 322] width 10 height 9
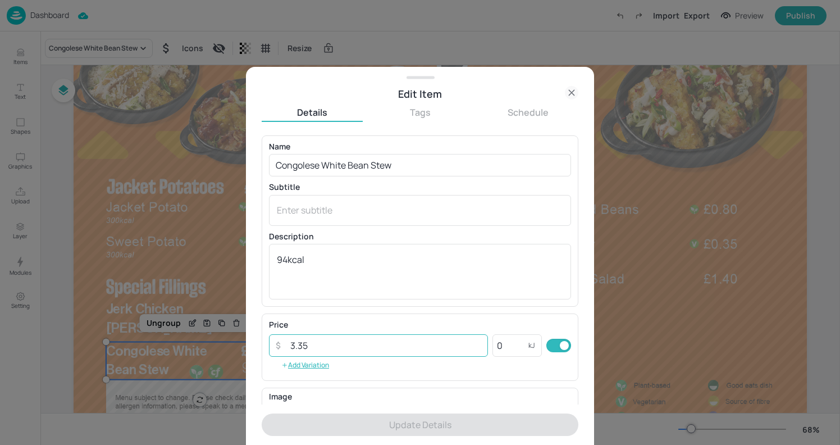
click at [317, 342] on input "3.35" at bounding box center [386, 345] width 204 height 22
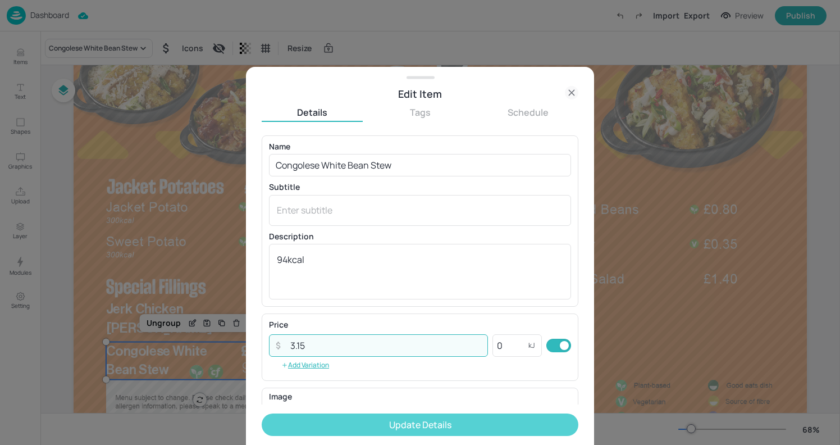
type input "3.15"
click at [419, 422] on button "Update Details" at bounding box center [420, 424] width 317 height 22
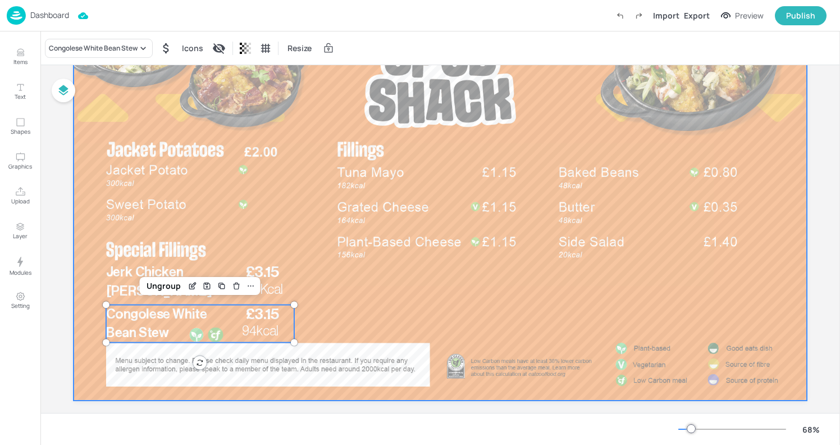
scroll to position [105, 0]
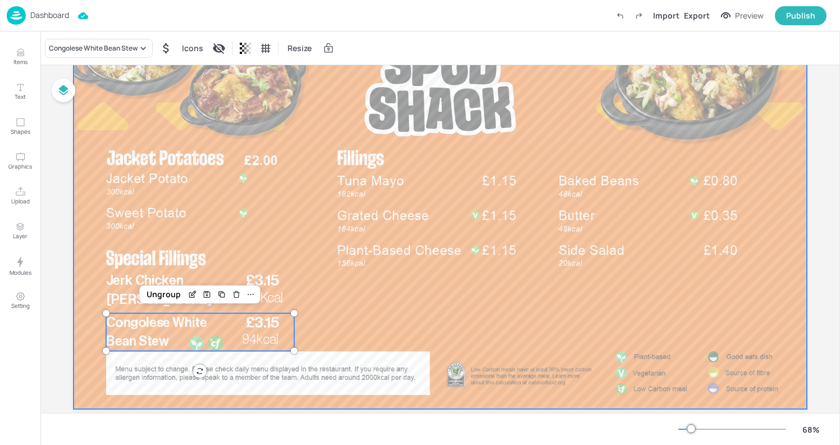
click at [301, 126] on div at bounding box center [440, 202] width 733 height 413
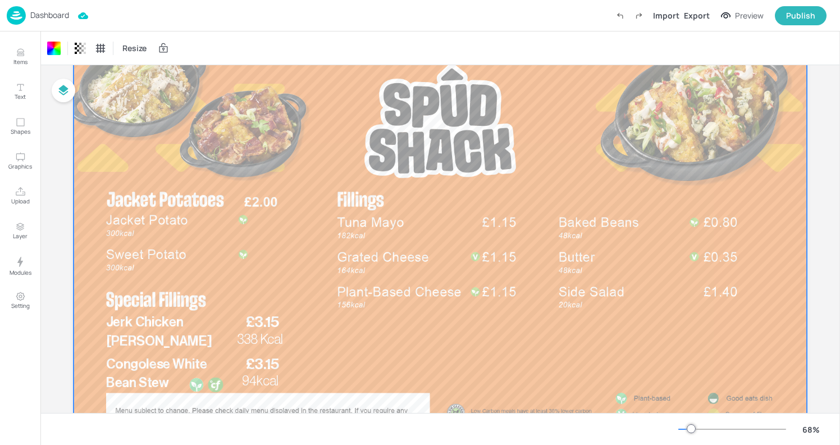
scroll to position [0, 0]
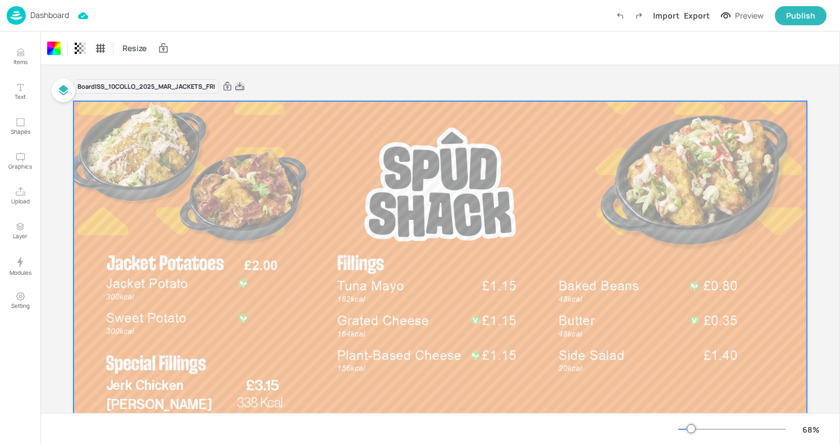
click at [237, 86] on icon at bounding box center [240, 86] width 10 height 11
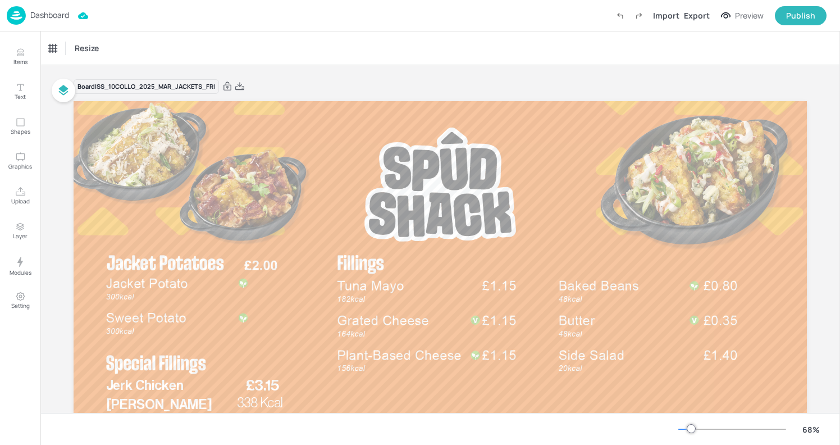
click at [12, 16] on img at bounding box center [16, 15] width 19 height 19
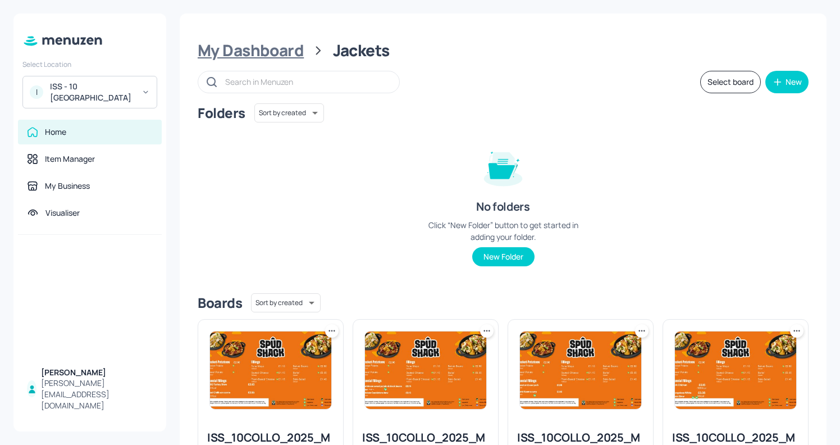
click at [273, 53] on div "My Dashboard" at bounding box center [251, 50] width 106 height 20
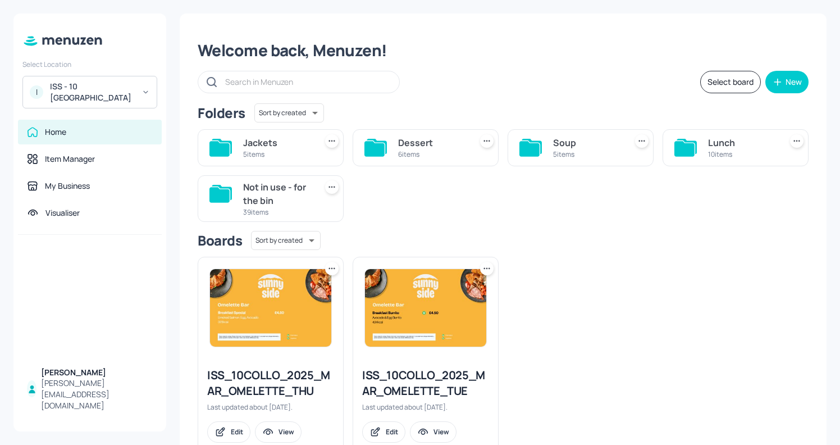
click at [680, 146] on icon at bounding box center [684, 148] width 20 height 15
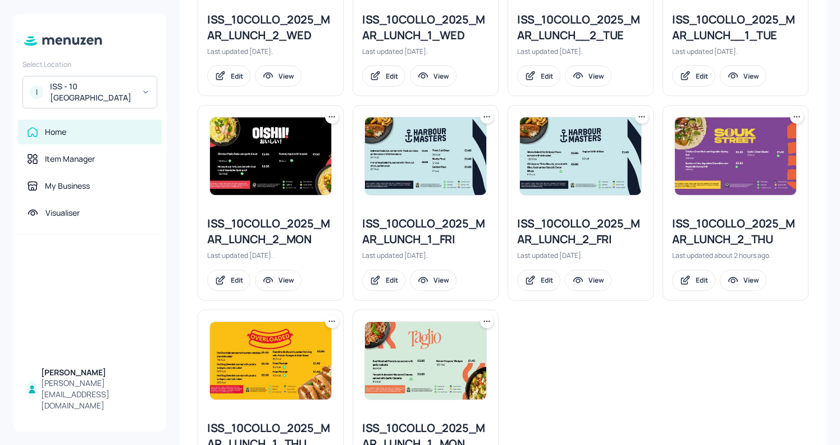
scroll to position [419, 0]
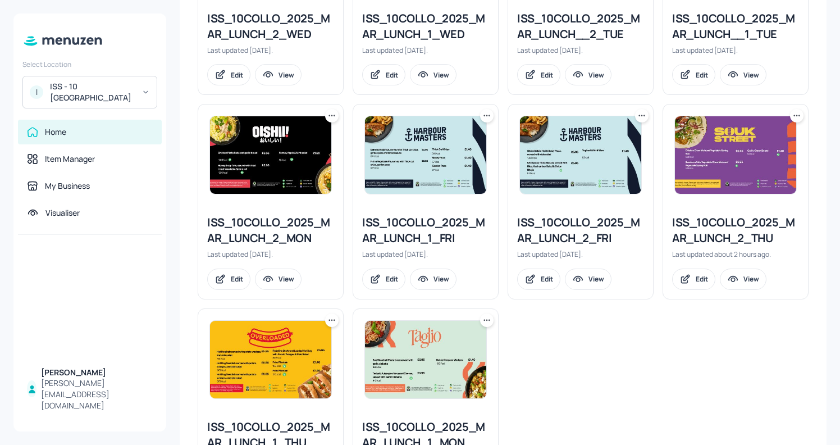
click at [443, 226] on div "ISS_10COLLO_2025_MAR_LUNCH_1_FRI" at bounding box center [425, 229] width 127 height 31
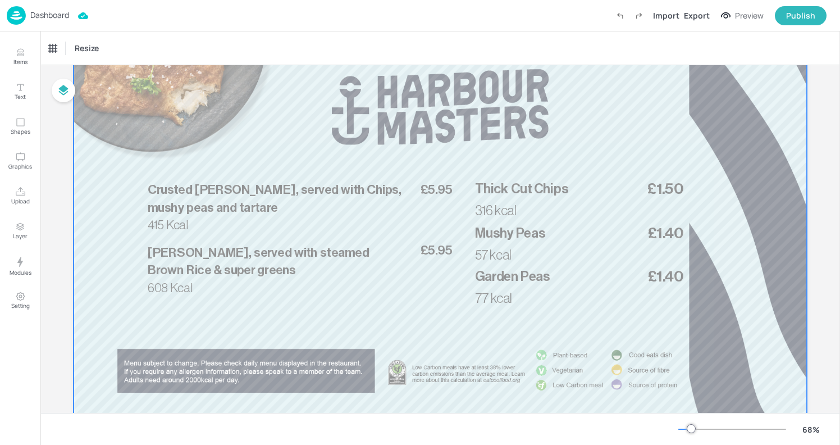
scroll to position [90, 0]
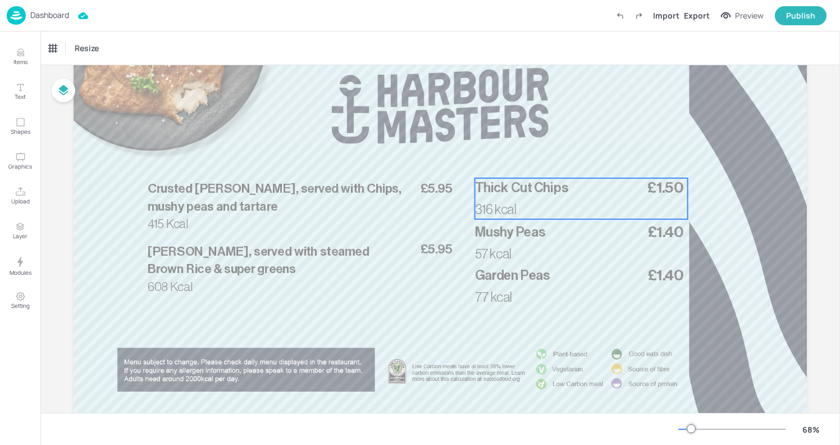
click at [540, 189] on span "Thick Cut Chips" at bounding box center [521, 187] width 93 height 13
click at [573, 157] on icon "Edit Item" at bounding box center [574, 158] width 4 height 4
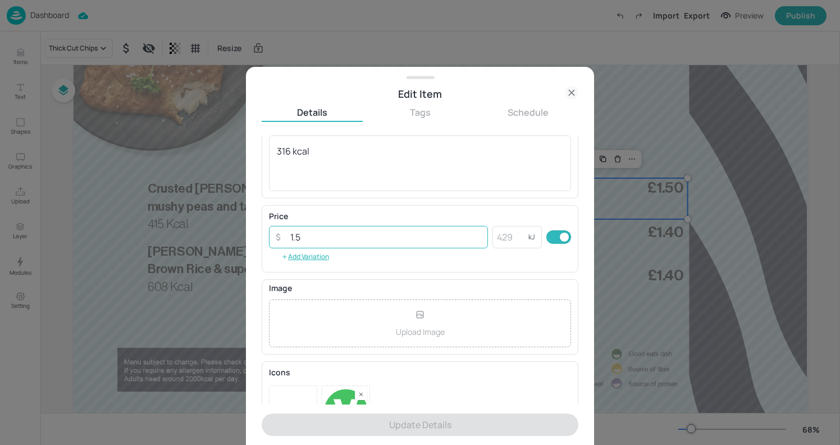
scroll to position [147, 0]
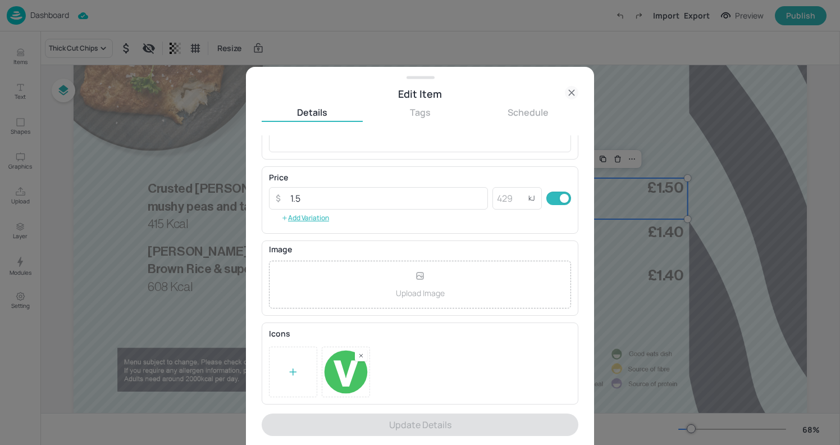
click at [291, 367] on icon at bounding box center [292, 371] width 11 height 11
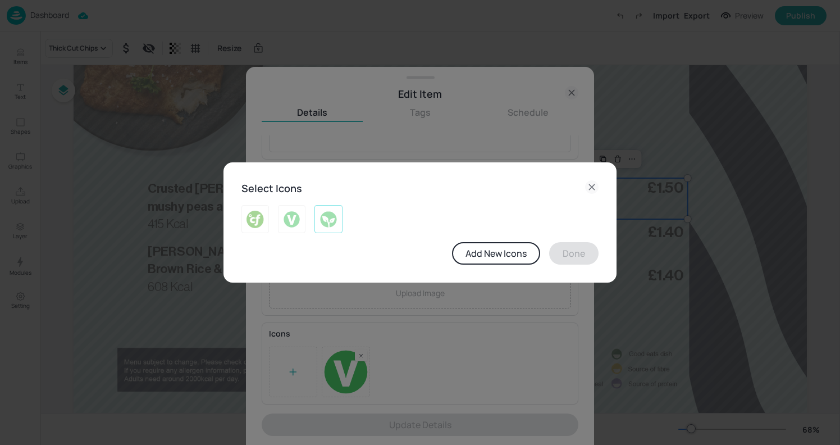
click at [318, 223] on div at bounding box center [328, 219] width 28 height 28
click at [579, 253] on button "Done" at bounding box center [573, 253] width 49 height 22
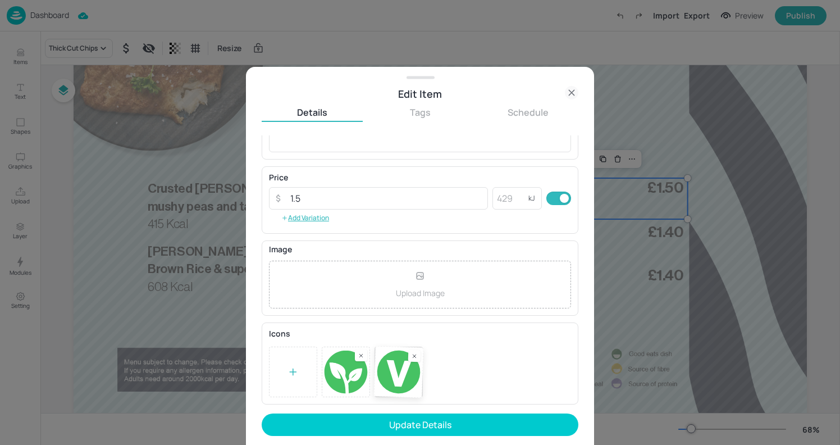
click at [419, 362] on div at bounding box center [420, 371] width 302 height 51
click at [417, 356] on rect at bounding box center [414, 355] width 8 height 8
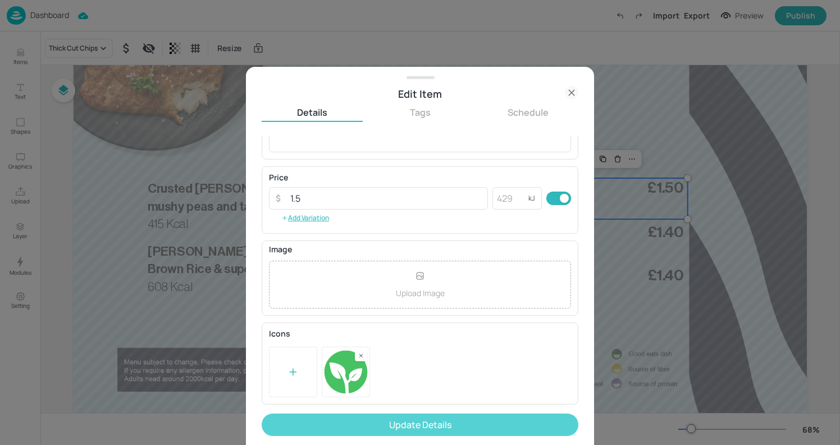
click at [414, 422] on button "Update Details" at bounding box center [420, 424] width 317 height 22
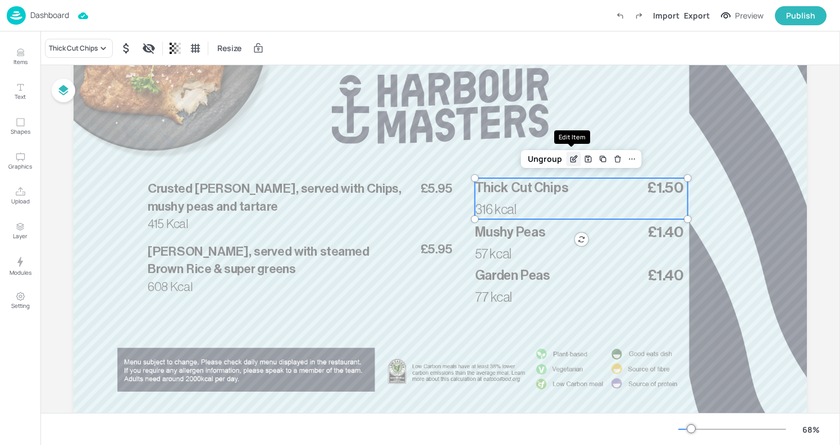
click at [570, 163] on div "Edit Item" at bounding box center [573, 159] width 15 height 15
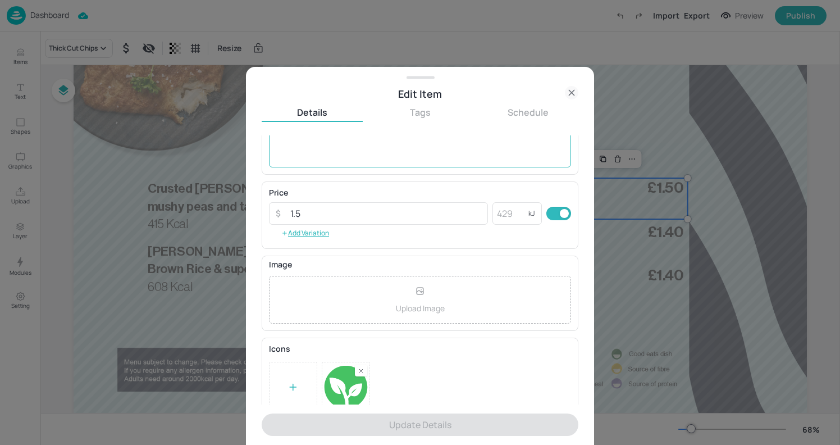
scroll to position [147, 0]
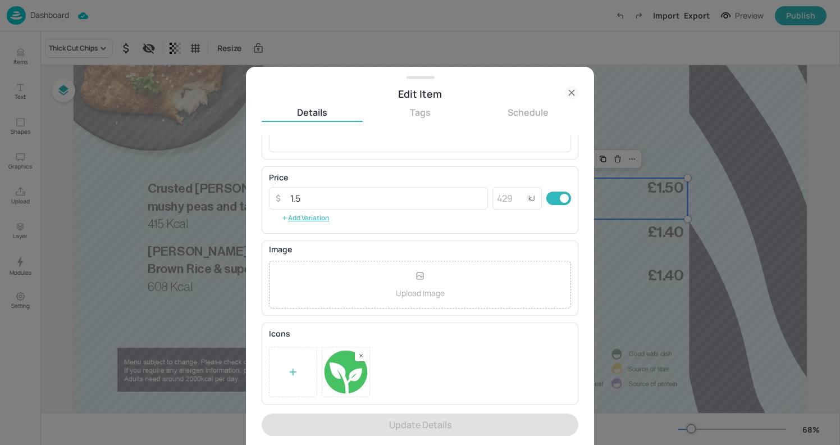
click at [568, 93] on icon at bounding box center [571, 92] width 13 height 13
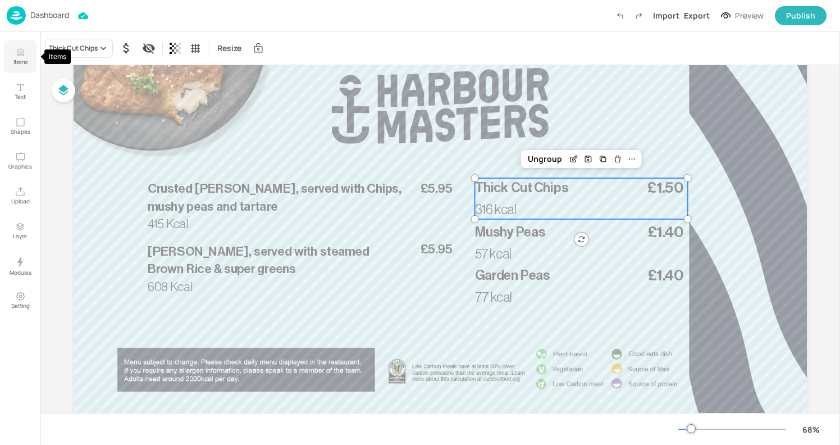
click at [23, 60] on p "Items" at bounding box center [20, 62] width 14 height 8
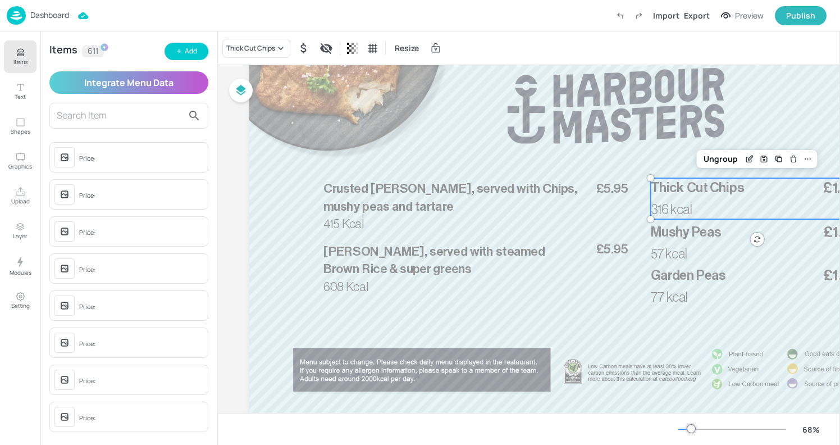
click at [88, 115] on input "text" at bounding box center [120, 116] width 126 height 18
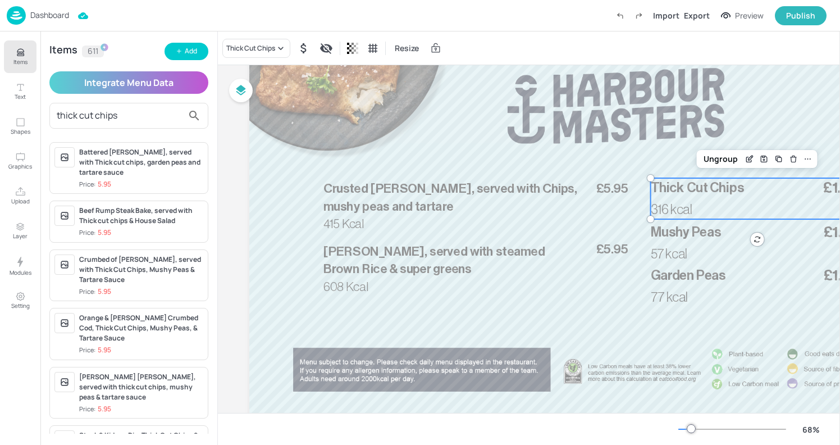
scroll to position [71, 0]
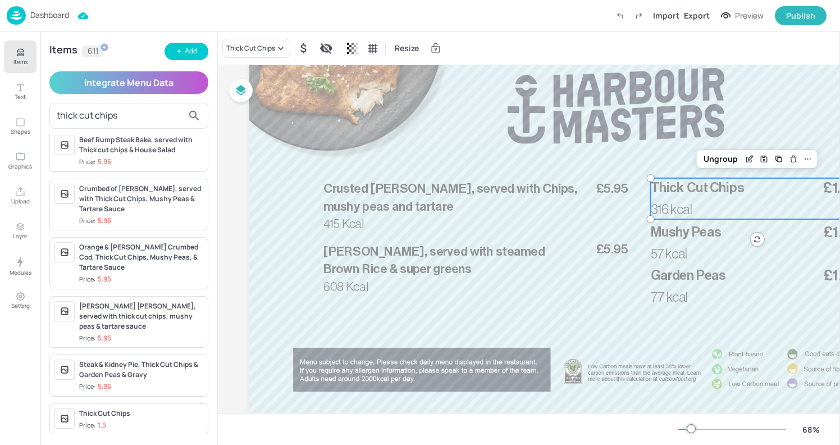
type input "thick cut chips"
click at [117, 408] on div "Thick Cut Chips" at bounding box center [141, 413] width 124 height 10
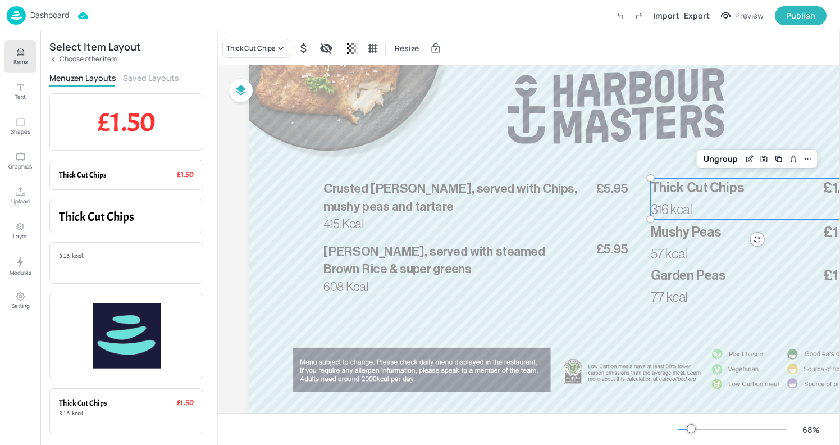
scroll to position [136, 0]
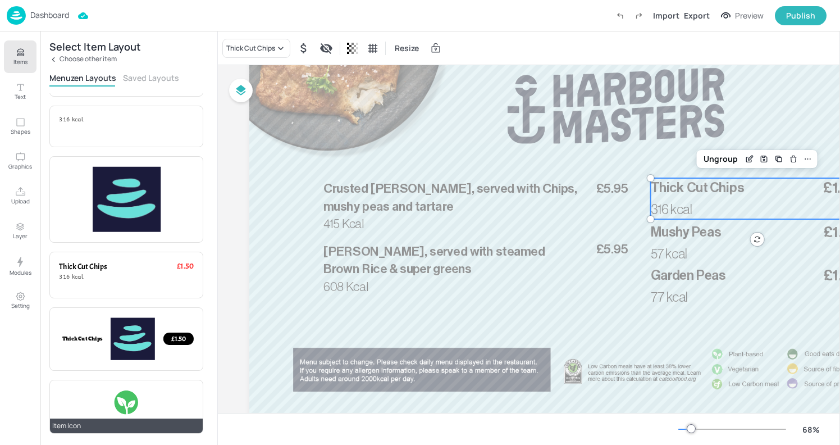
click at [125, 388] on div "Item Icon" at bounding box center [126, 407] width 154 height 54
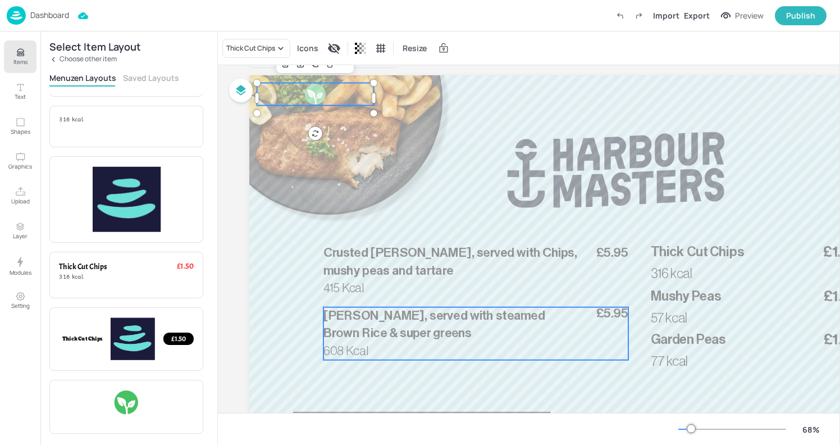
scroll to position [0, 0]
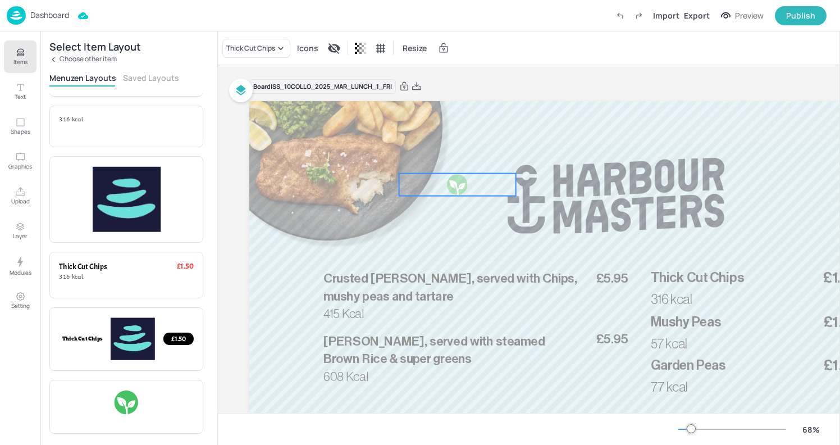
drag, startPoint x: 327, startPoint y: 122, endPoint x: 469, endPoint y: 186, distance: 156.0
click at [469, 186] on div at bounding box center [457, 184] width 117 height 22
drag, startPoint x: 514, startPoint y: 188, endPoint x: 479, endPoint y: 189, distance: 35.4
click at [488, 189] on div at bounding box center [489, 189] width 3 height 10
click at [440, 155] on icon "Duplicate" at bounding box center [439, 154] width 9 height 9
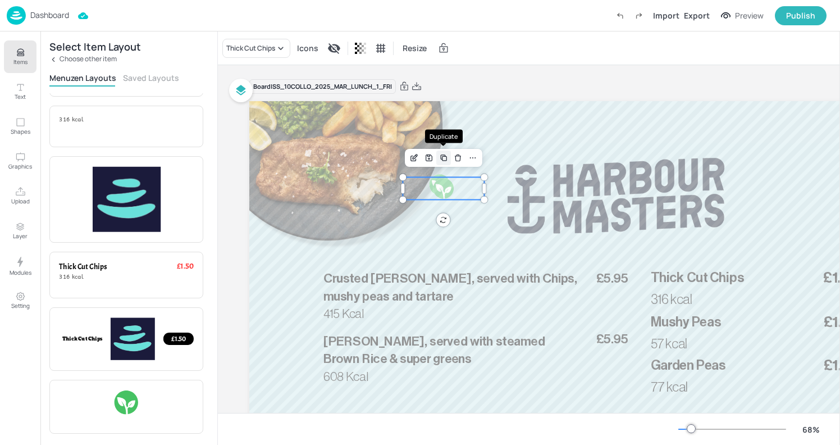
click at [440, 155] on icon "Duplicate" at bounding box center [443, 157] width 9 height 9
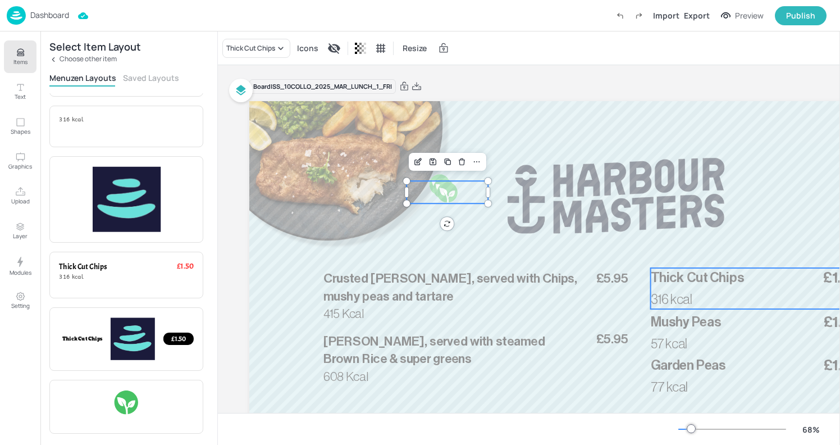
click at [662, 299] on span "316 kcal" at bounding box center [672, 298] width 42 height 13
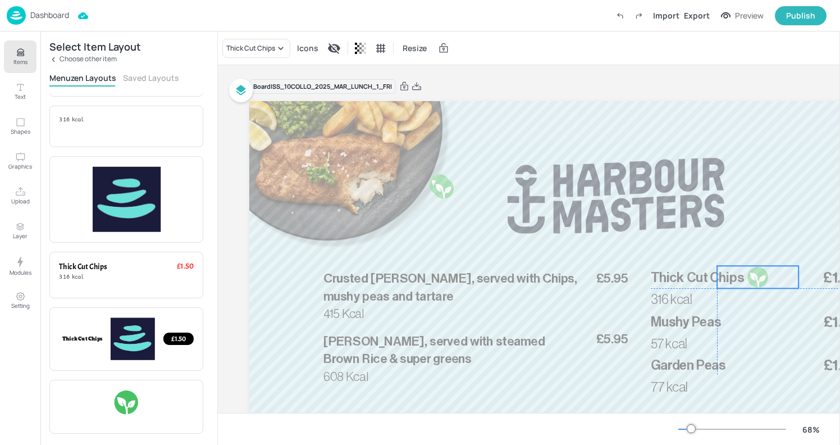
drag, startPoint x: 448, startPoint y: 191, endPoint x: 758, endPoint y: 276, distance: 321.8
click at [758, 276] on div at bounding box center [758, 277] width 22 height 22
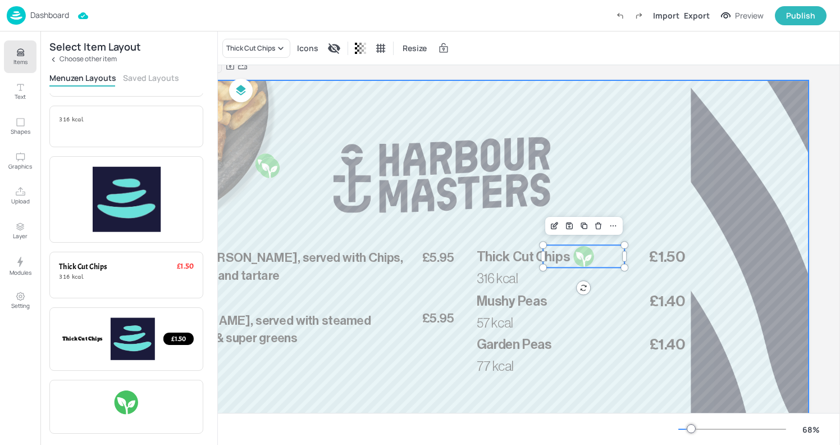
scroll to position [2, 175]
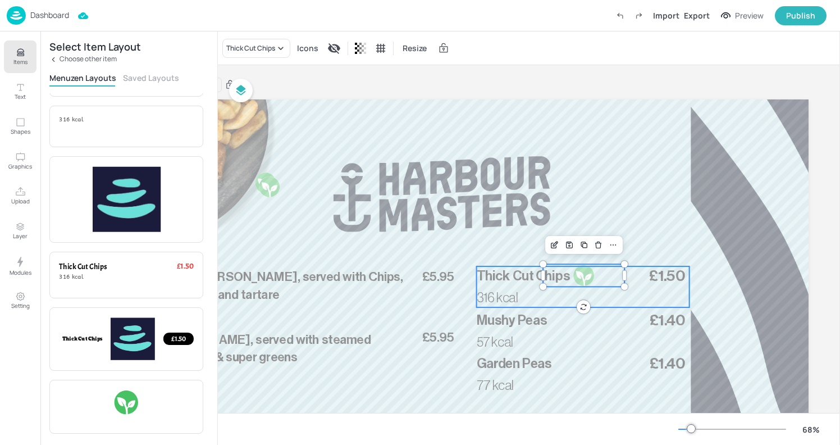
click at [506, 278] on span "Thick Cut Chips" at bounding box center [523, 275] width 93 height 13
click at [588, 275] on div at bounding box center [584, 275] width 22 height 22
click at [591, 278] on div at bounding box center [584, 275] width 22 height 22
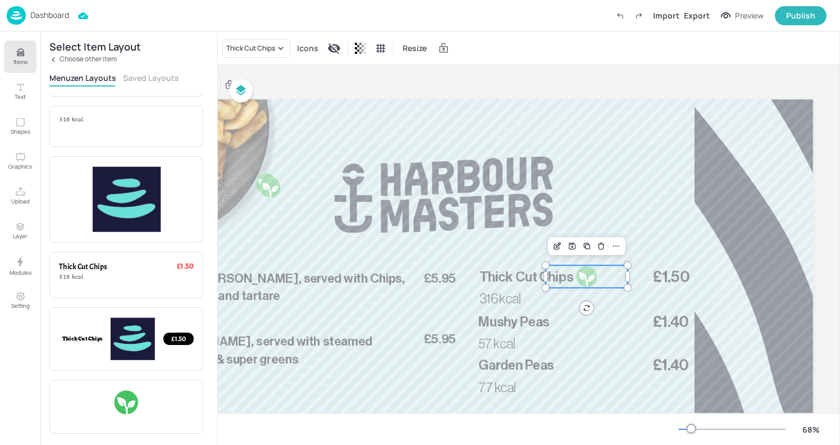
click at [703, 424] on div at bounding box center [732, 428] width 108 height 9
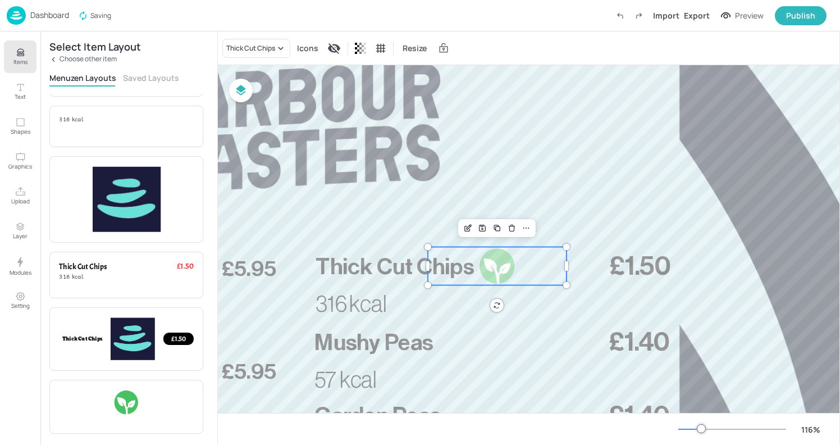
scroll to position [136, 619]
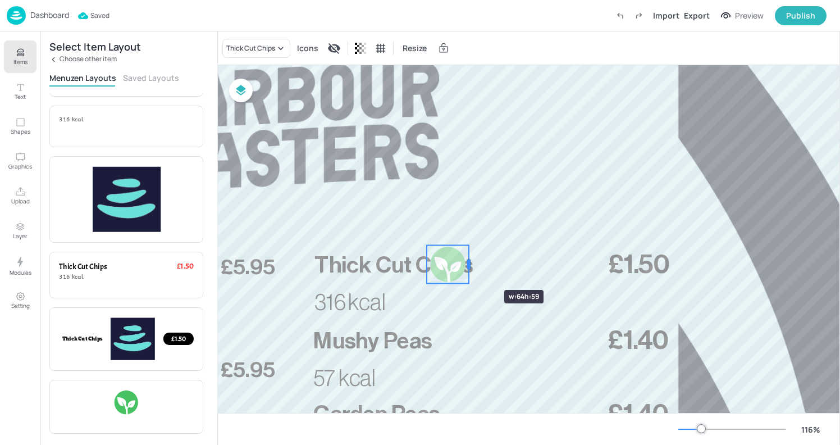
drag, startPoint x: 567, startPoint y: 272, endPoint x: 470, endPoint y: 269, distance: 96.6
click at [470, 269] on div at bounding box center [468, 264] width 9 height 38
drag, startPoint x: 469, startPoint y: 283, endPoint x: 456, endPoint y: 276, distance: 14.1
click at [456, 276] on div at bounding box center [460, 276] width 9 height 9
drag, startPoint x: 443, startPoint y: 266, endPoint x: 507, endPoint y: 266, distance: 64.0
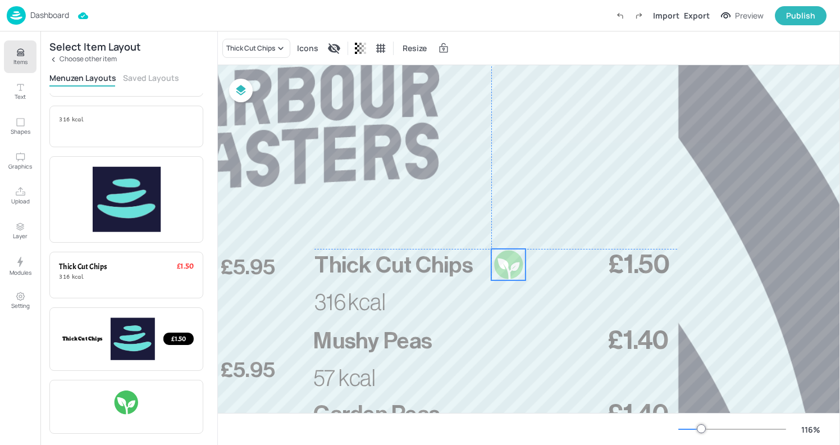
click at [507, 266] on div at bounding box center [507, 264] width 31 height 31
click at [507, 268] on div at bounding box center [507, 264] width 31 height 31
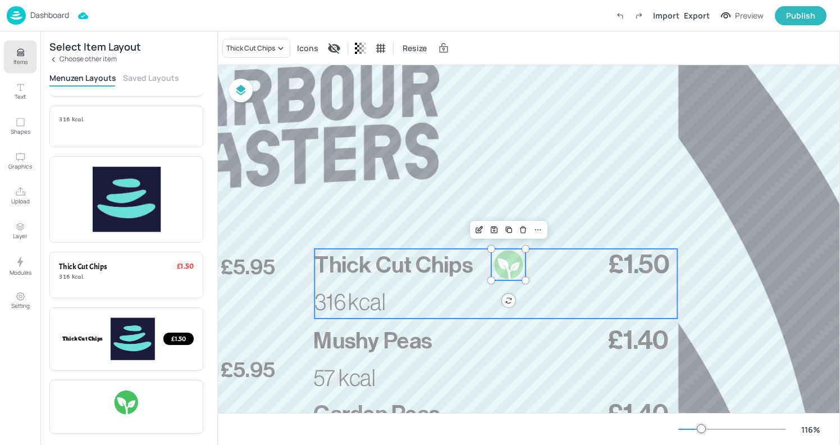
click at [387, 269] on span "Thick Cut Chips" at bounding box center [393, 264] width 159 height 23
click at [464, 232] on div "Ungroup" at bounding box center [459, 229] width 43 height 15
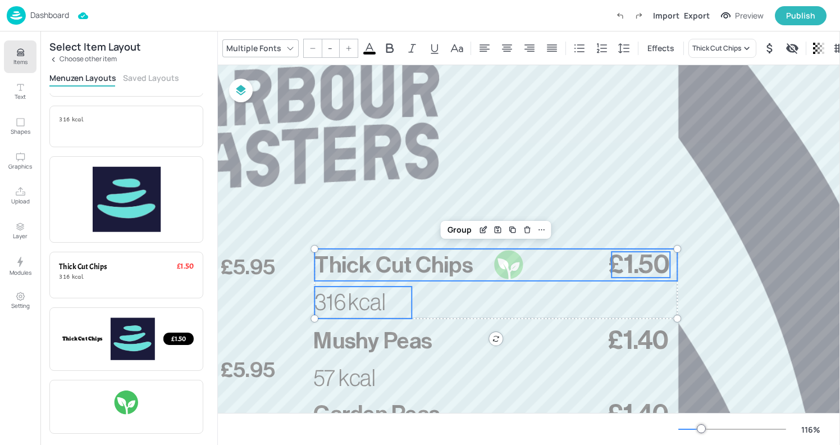
click at [393, 259] on span "Thick Cut Chips" at bounding box center [393, 264] width 159 height 23
click at [369, 305] on span "316 kcal" at bounding box center [349, 302] width 71 height 23
click at [392, 262] on span "Thick Cut Chips" at bounding box center [393, 264] width 159 height 23
click at [407, 314] on p "316 kcal" at bounding box center [362, 302] width 97 height 32
type input "35"
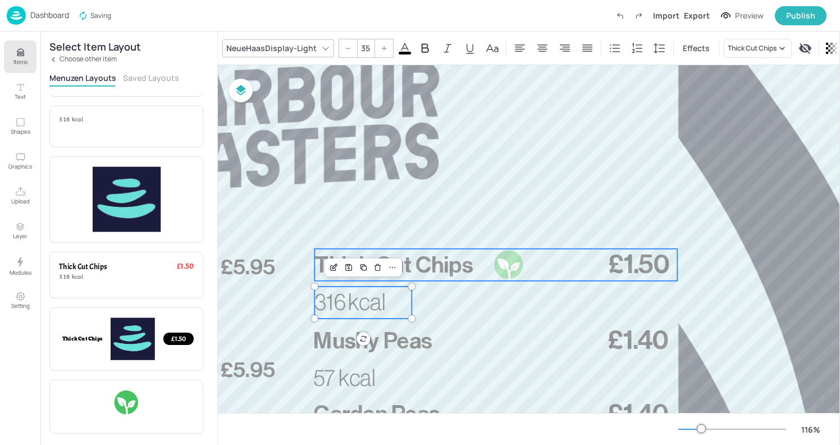
click at [449, 257] on span "Thick Cut Chips" at bounding box center [393, 264] width 159 height 23
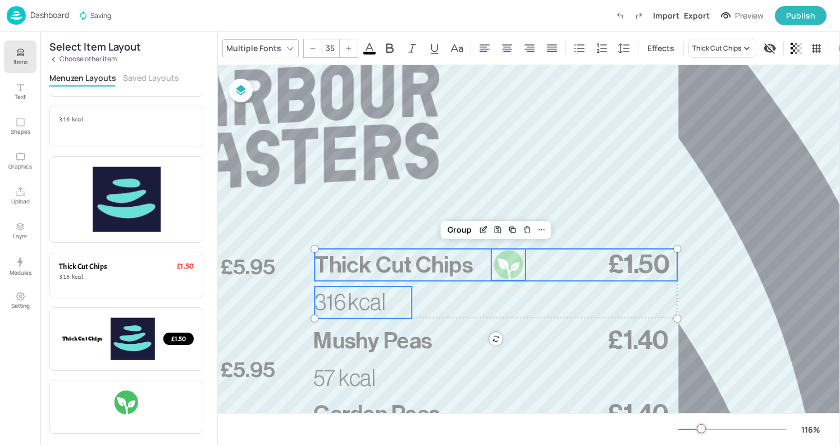
click at [514, 268] on div at bounding box center [507, 264] width 31 height 31
click at [463, 230] on div "Group" at bounding box center [459, 229] width 33 height 15
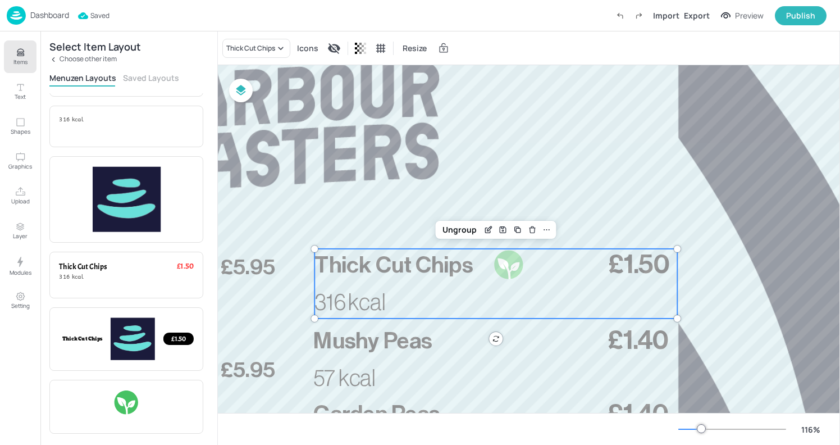
click at [459, 163] on div at bounding box center [254, 316] width 1249 height 702
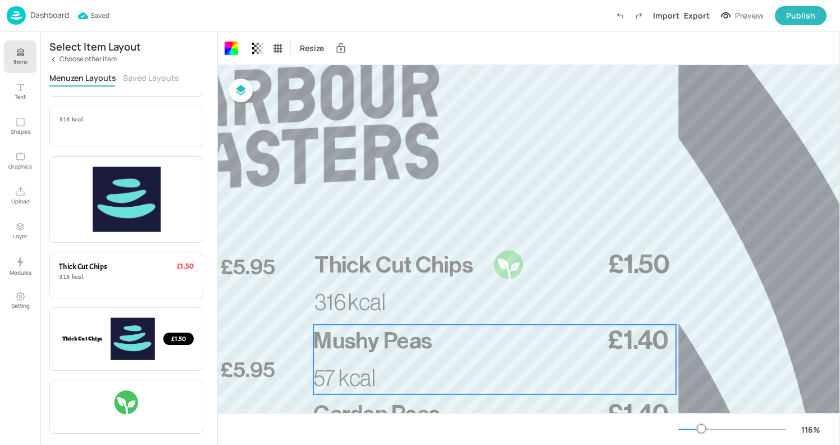
click at [401, 344] on span "Mushy Peas" at bounding box center [372, 340] width 119 height 23
click at [378, 336] on span "Mushy Peas" at bounding box center [373, 340] width 119 height 23
click at [482, 129] on div at bounding box center [254, 316] width 1249 height 702
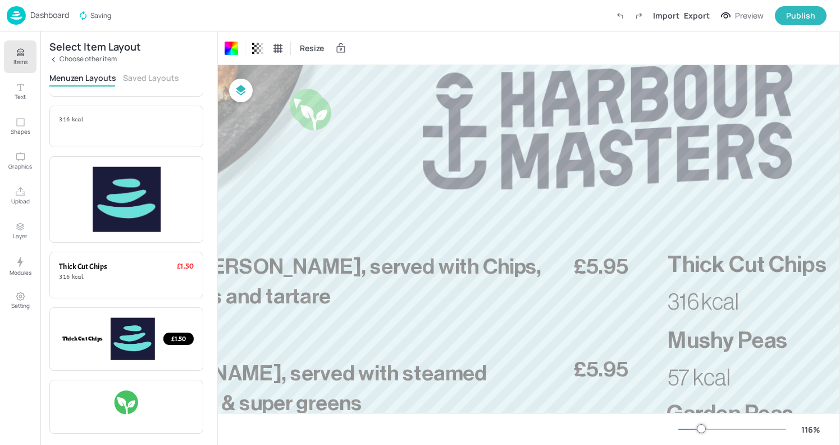
scroll to position [137, 268]
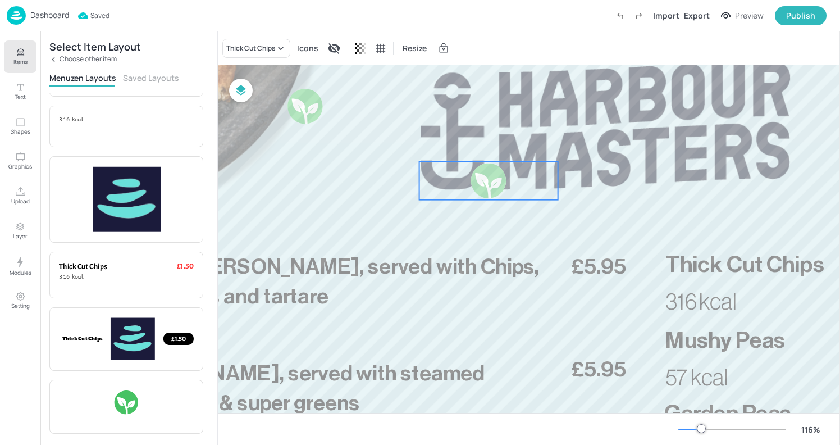
drag, startPoint x: 308, startPoint y: 113, endPoint x: 488, endPoint y: 184, distance: 193.4
click at [488, 184] on div at bounding box center [488, 181] width 38 height 38
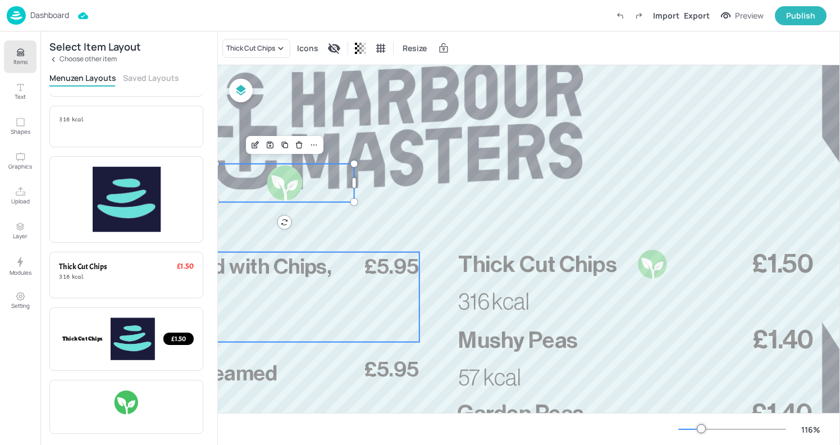
scroll to position [138, 481]
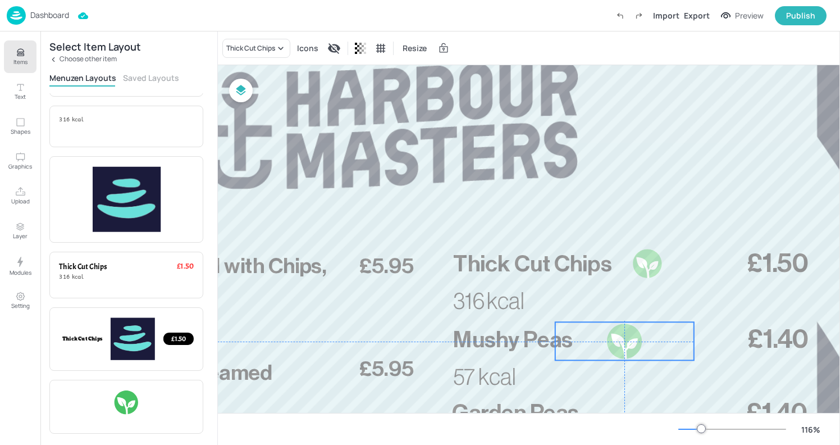
drag, startPoint x: 281, startPoint y: 173, endPoint x: 626, endPoint y: 331, distance: 379.6
click at [626, 331] on div at bounding box center [624, 341] width 38 height 38
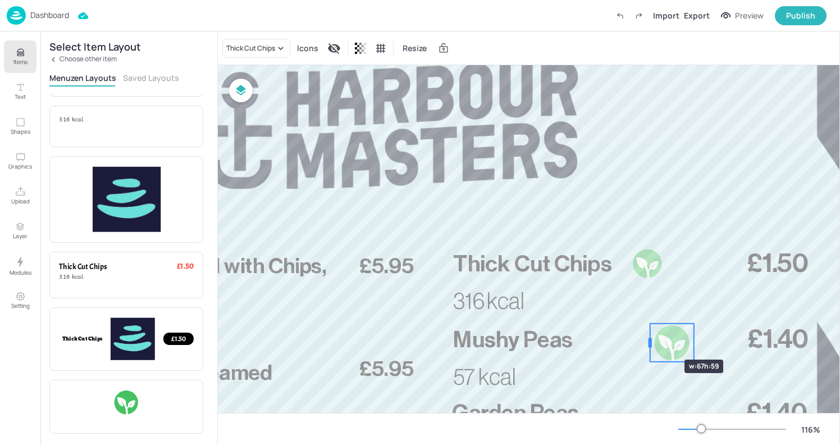
drag, startPoint x: 556, startPoint y: 343, endPoint x: 651, endPoint y: 339, distance: 95.0
click at [651, 339] on div at bounding box center [649, 342] width 3 height 10
click at [655, 339] on div at bounding box center [653, 342] width 3 height 10
drag, startPoint x: 692, startPoint y: 358, endPoint x: 678, endPoint y: 350, distance: 16.1
click at [678, 350] on div "415 Kcal £5.95 Crusted [PERSON_NAME], served with Chips, mushy peas and tartare…" at bounding box center [393, 315] width 1249 height 702
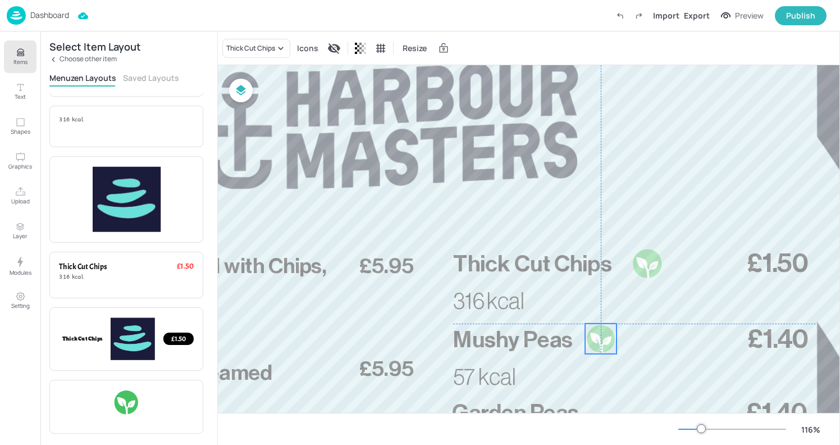
drag, startPoint x: 669, startPoint y: 337, endPoint x: 600, endPoint y: 336, distance: 68.5
click at [600, 336] on div at bounding box center [601, 338] width 30 height 30
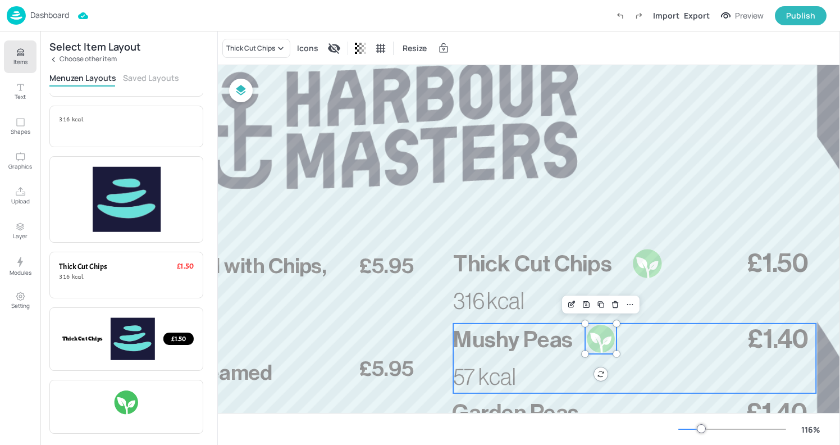
click at [518, 337] on span "Mushy Peas" at bounding box center [512, 339] width 119 height 23
click at [593, 309] on div "Ungroup" at bounding box center [598, 304] width 43 height 15
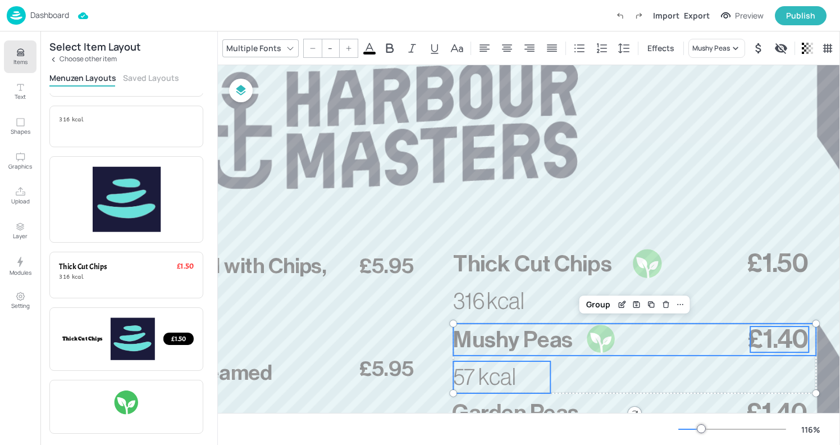
click at [505, 333] on span "Mushy Peas" at bounding box center [512, 339] width 119 height 23
type input "35"
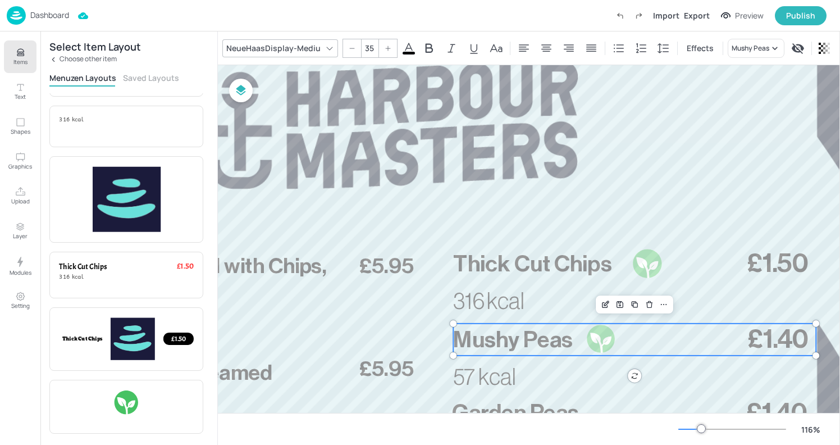
click at [505, 333] on span "Mushy Peas" at bounding box center [512, 339] width 119 height 23
click at [600, 333] on div at bounding box center [601, 338] width 30 height 30
click at [511, 367] on span "57 kcal" at bounding box center [484, 376] width 62 height 23
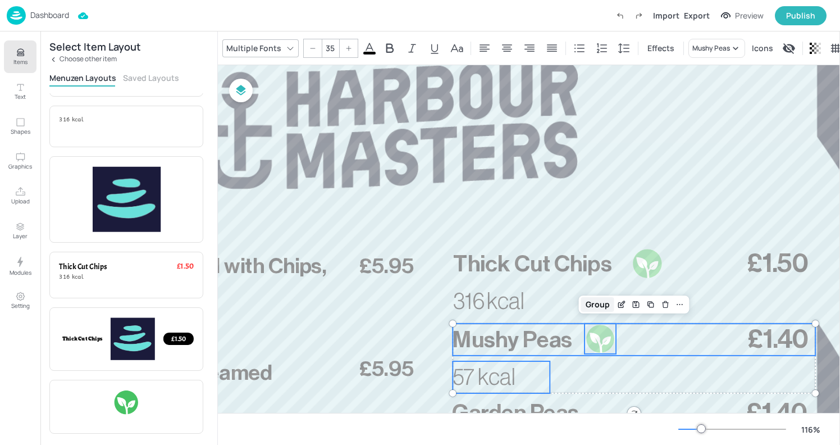
click at [600, 307] on div "Group" at bounding box center [597, 304] width 33 height 15
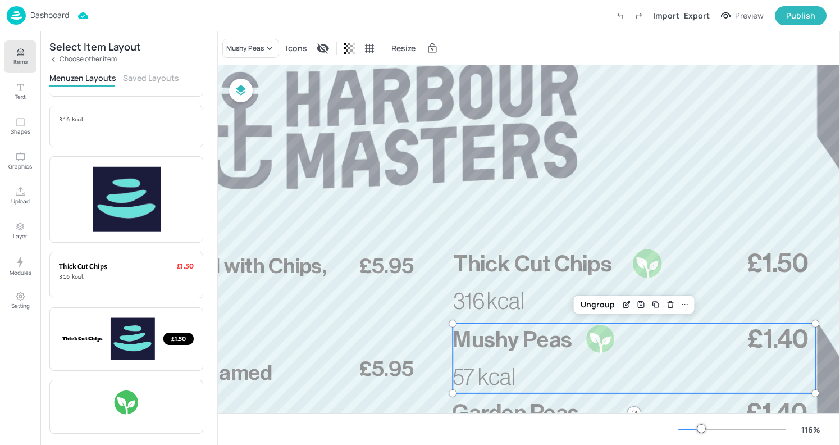
click at [614, 220] on div at bounding box center [393, 315] width 1249 height 702
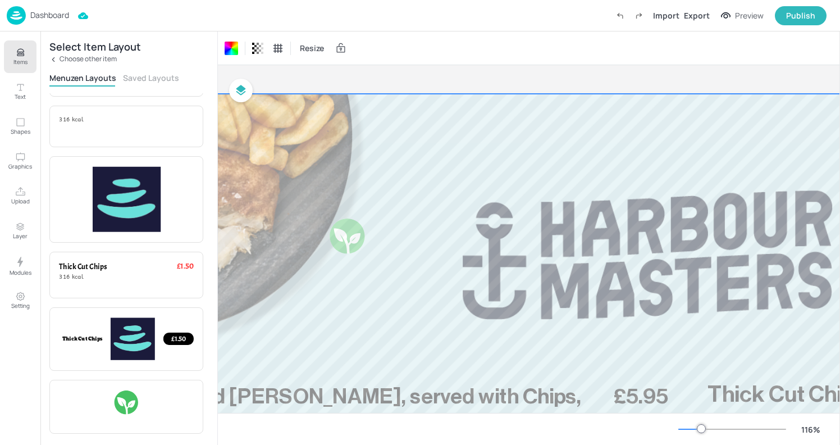
scroll to position [0, 226]
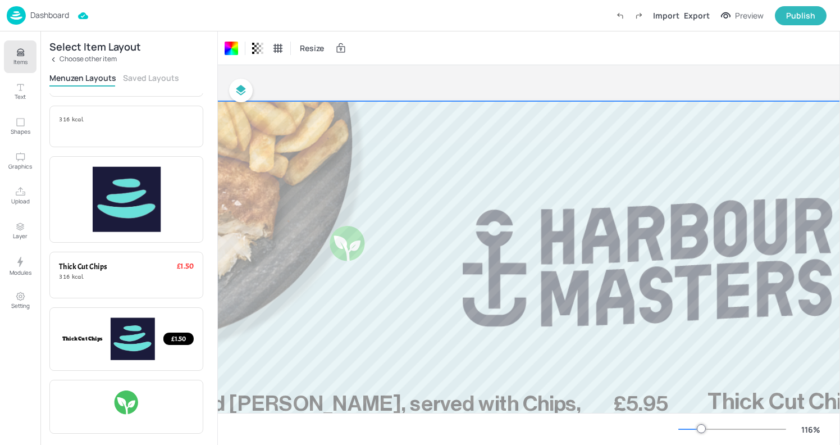
click at [614, 215] on div at bounding box center [647, 452] width 1249 height 702
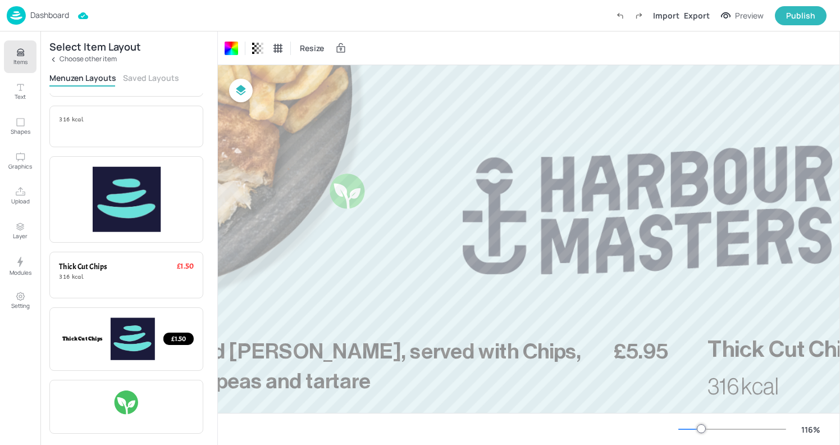
scroll to position [52, 226]
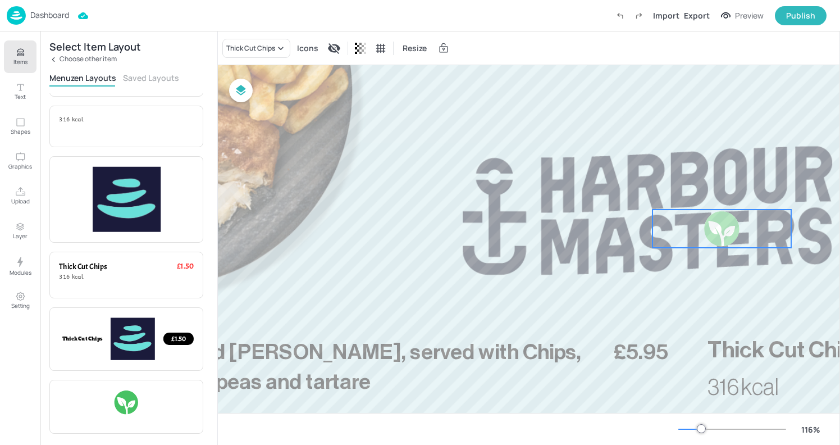
drag, startPoint x: 368, startPoint y: 185, endPoint x: 742, endPoint y: 222, distance: 376.3
click at [742, 222] on div at bounding box center [721, 228] width 139 height 38
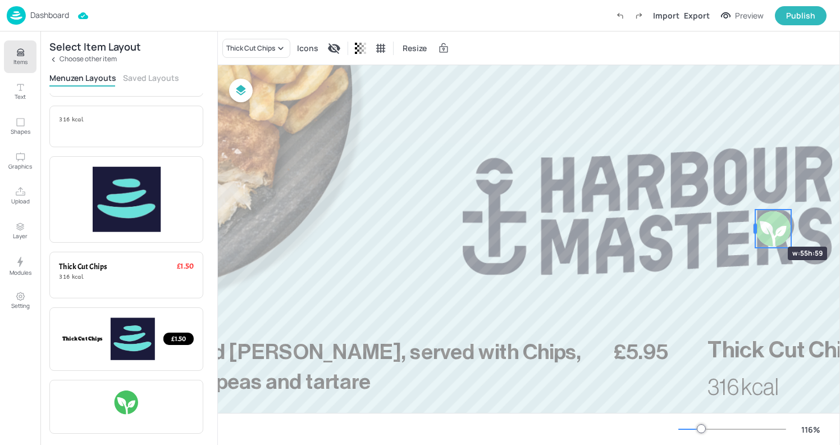
drag, startPoint x: 651, startPoint y: 229, endPoint x: 754, endPoint y: 226, distance: 102.8
click at [754, 226] on div at bounding box center [754, 228] width 3 height 10
drag, startPoint x: 755, startPoint y: 249, endPoint x: 765, endPoint y: 236, distance: 15.6
click at [765, 236] on div at bounding box center [764, 237] width 9 height 9
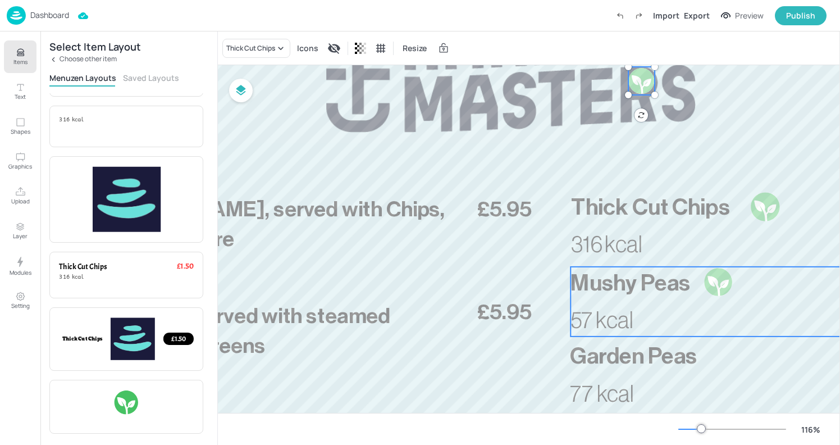
scroll to position [207, 366]
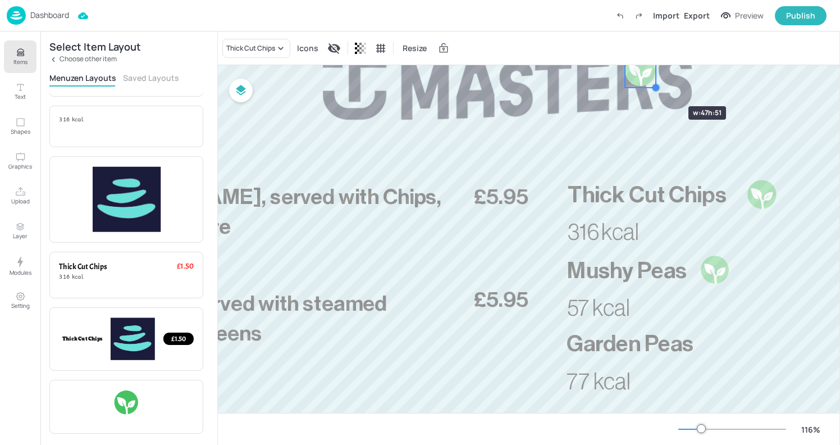
drag, startPoint x: 650, startPoint y: 81, endPoint x: 655, endPoint y: 85, distance: 6.4
click at [655, 86] on div at bounding box center [655, 87] width 9 height 9
drag, startPoint x: 641, startPoint y: 76, endPoint x: 726, endPoint y: 346, distance: 283.2
click at [726, 346] on div at bounding box center [726, 343] width 34 height 34
click at [734, 353] on div at bounding box center [738, 356] width 9 height 9
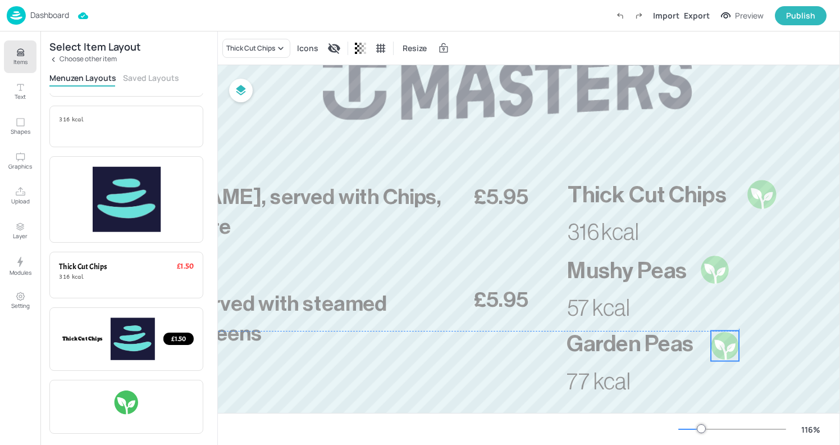
click at [725, 347] on div at bounding box center [725, 346] width 30 height 30
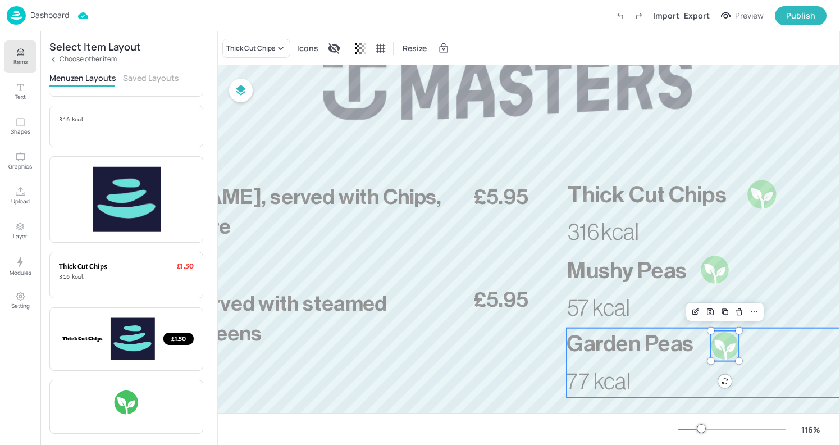
click at [641, 344] on span "Garden Peas" at bounding box center [629, 343] width 127 height 23
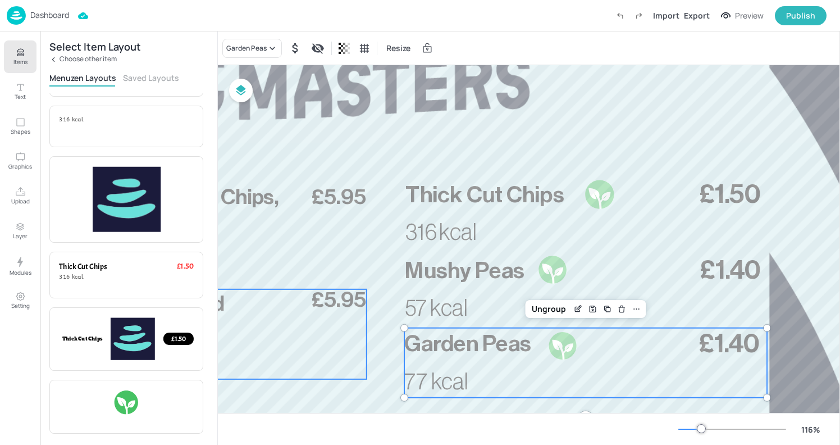
scroll to position [207, 530]
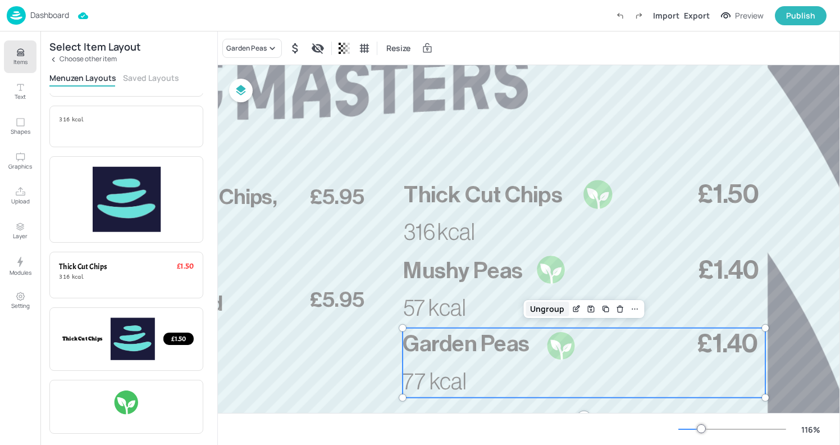
click at [547, 310] on div "Ungroup" at bounding box center [546, 308] width 43 height 15
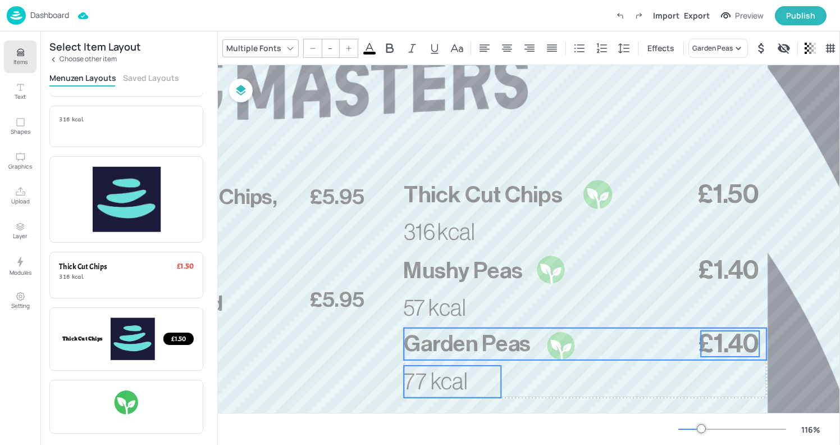
click at [479, 350] on span "Garden Peas" at bounding box center [467, 343] width 127 height 23
type input "35"
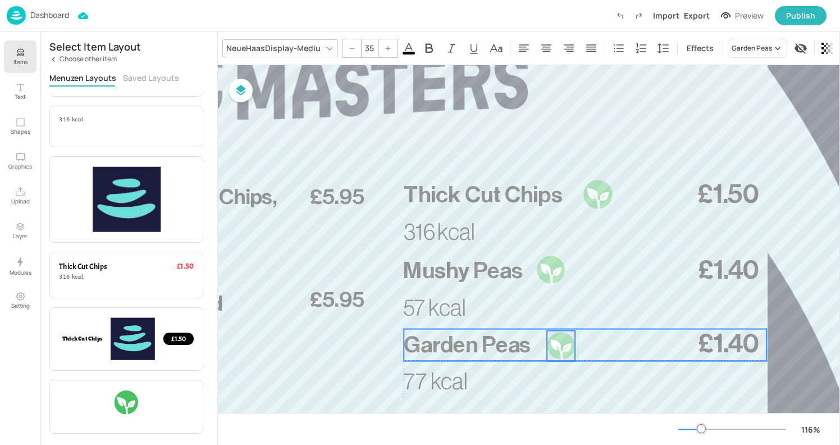
click at [557, 345] on div at bounding box center [561, 346] width 30 height 30
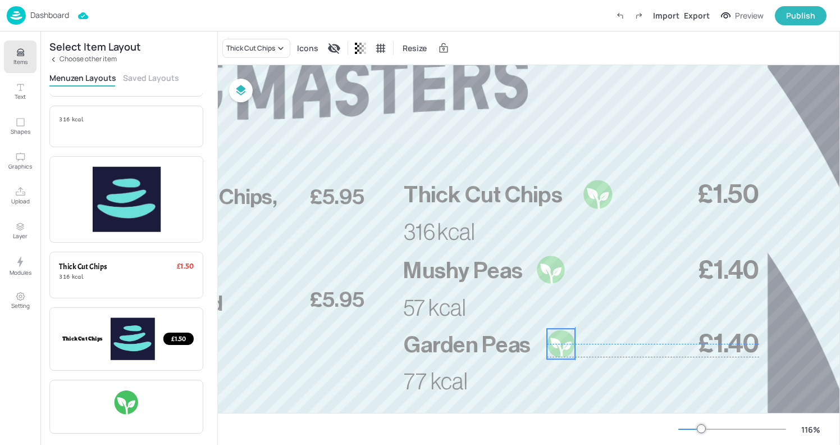
click at [557, 341] on div at bounding box center [561, 343] width 30 height 30
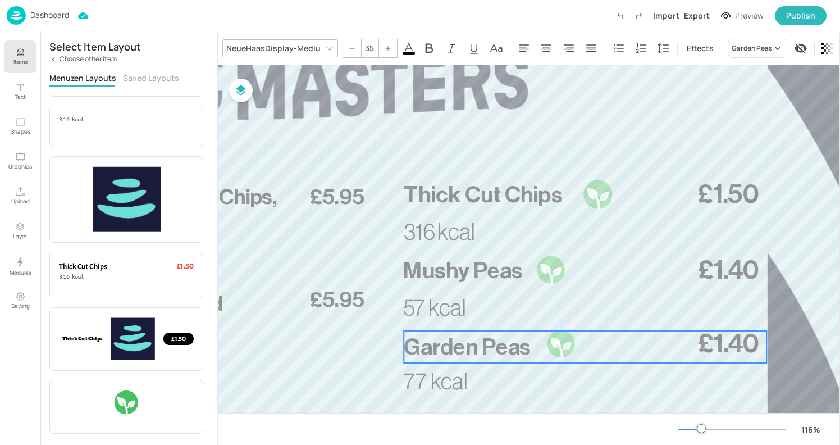
click at [488, 340] on span "Garden Peas" at bounding box center [467, 346] width 127 height 23
click at [453, 377] on span "77 kcal" at bounding box center [436, 381] width 64 height 23
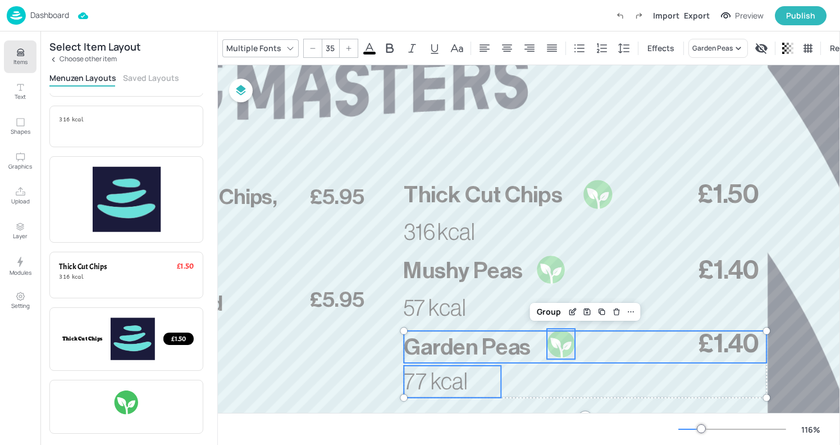
click at [565, 349] on div at bounding box center [561, 343] width 30 height 30
click at [551, 307] on div "Group" at bounding box center [548, 309] width 33 height 15
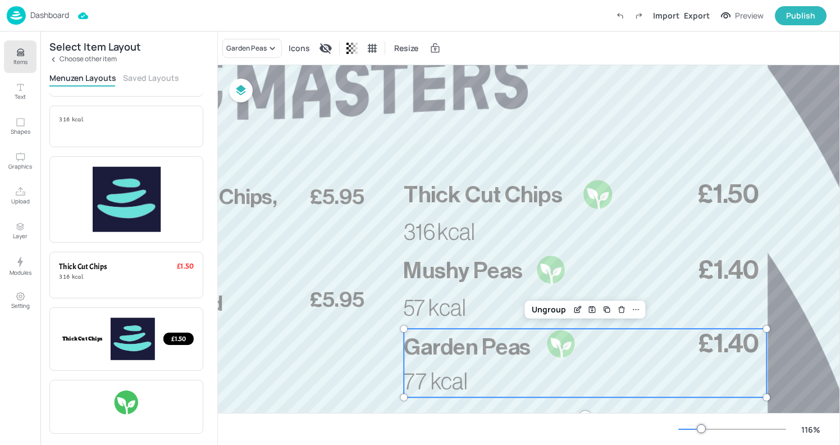
click at [641, 135] on div at bounding box center [343, 245] width 1249 height 702
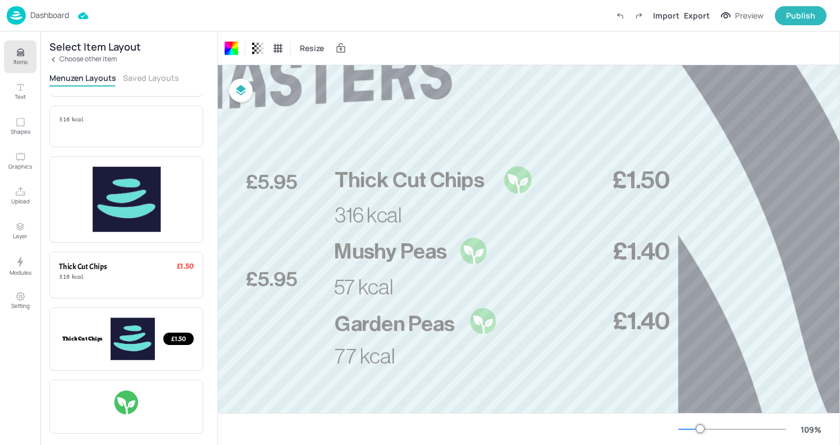
scroll to position [199, 296]
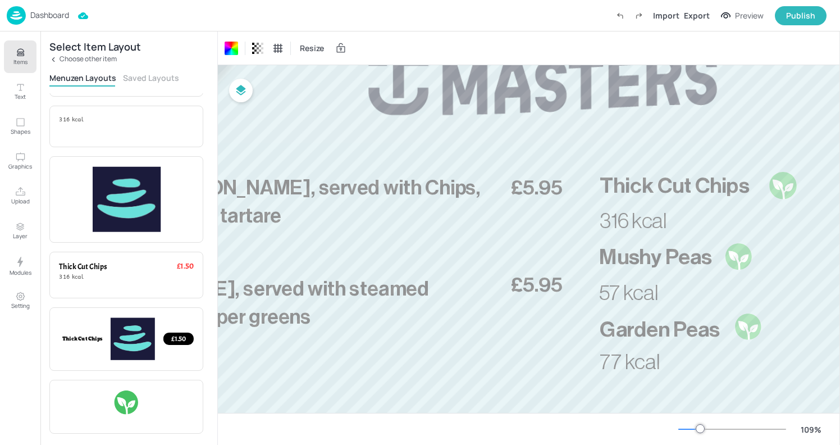
click at [693, 428] on div at bounding box center [689, 428] width 22 height 1
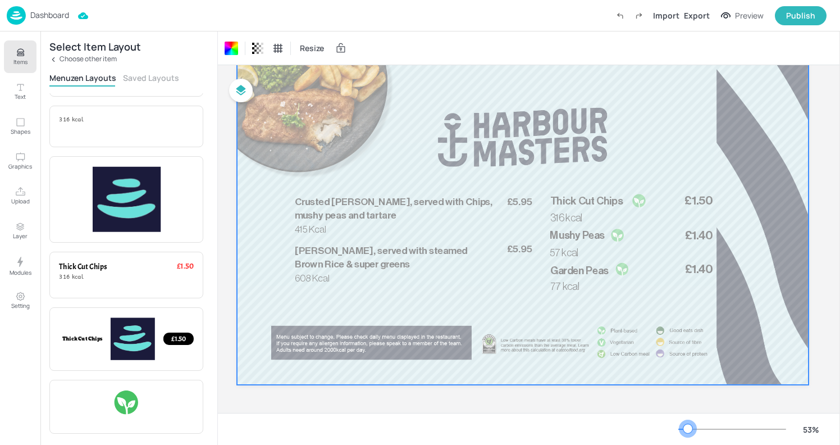
scroll to position [41, 15]
click at [688, 428] on div at bounding box center [683, 428] width 10 height 1
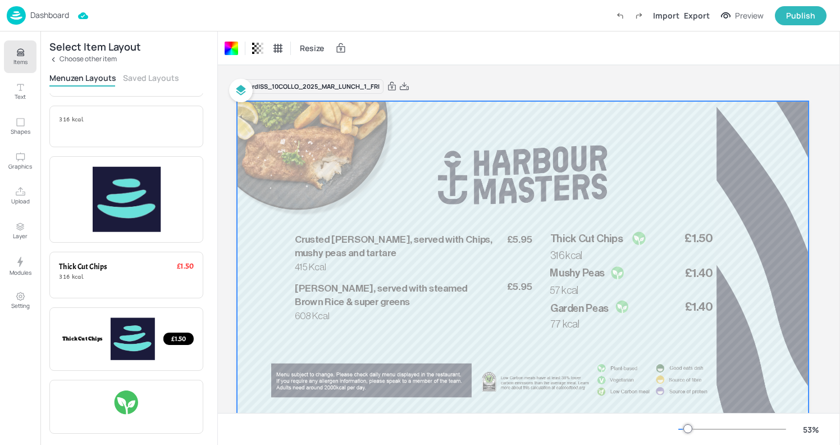
click at [433, 71] on div "Board ISS_10COLLO_2025_MAR_LUNCH_1_FRI 415 Kcal £5.95 Crusted [PERSON_NAME], se…" at bounding box center [523, 257] width 572 height 385
click at [403, 85] on icon at bounding box center [404, 86] width 9 height 8
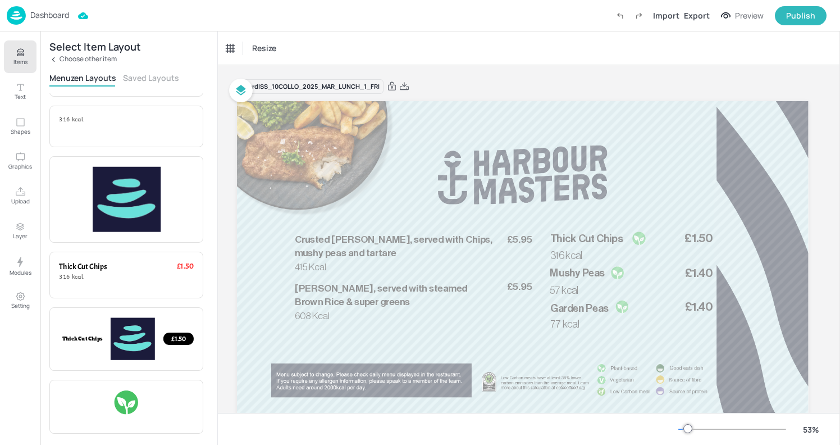
click at [481, 75] on div "Board ISS_10COLLO_2025_MAR_LUNCH_1_FRI 415 Kcal £5.95 Crusted [PERSON_NAME], se…" at bounding box center [523, 257] width 572 height 385
